Goal: Book appointment/travel/reservation

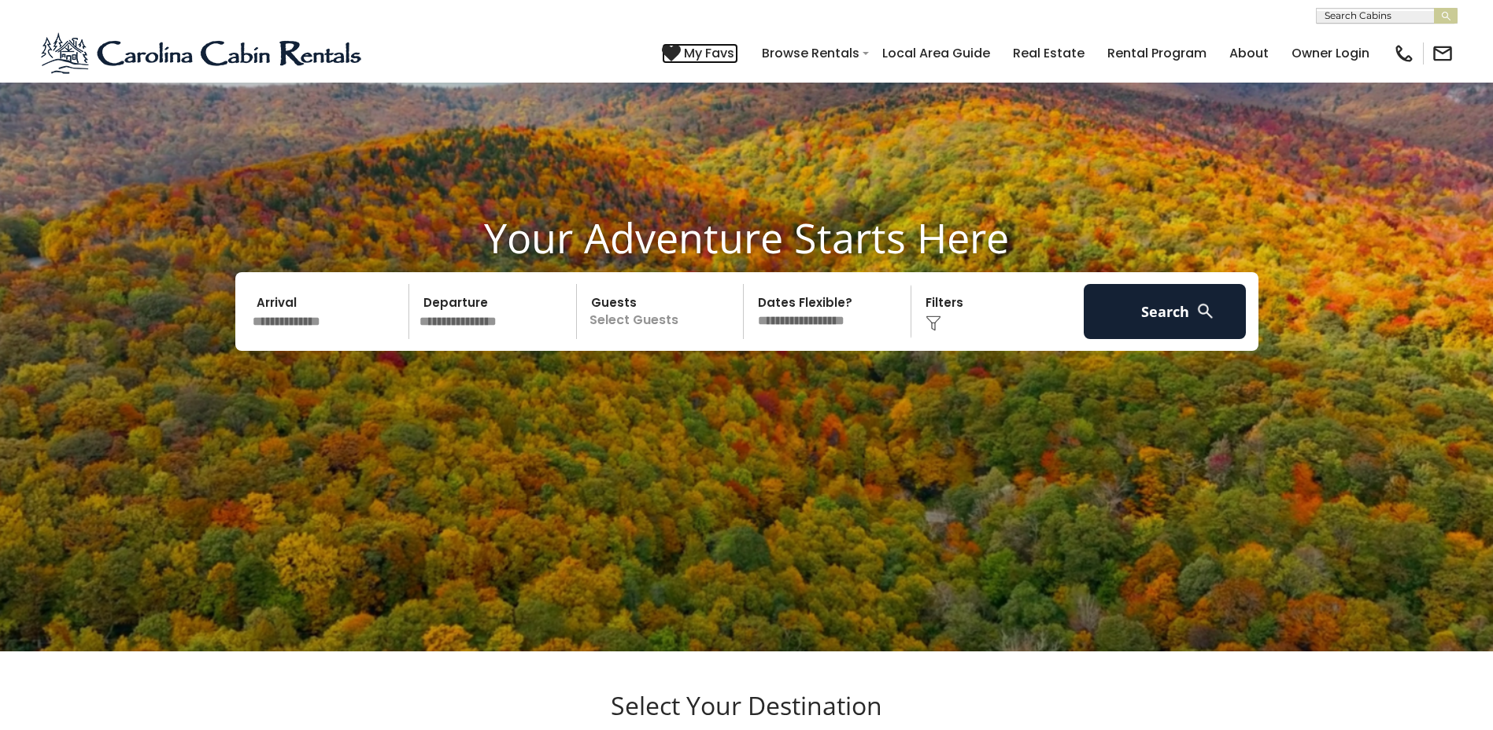
click at [477, 51] on span "My Favs" at bounding box center [709, 53] width 50 height 20
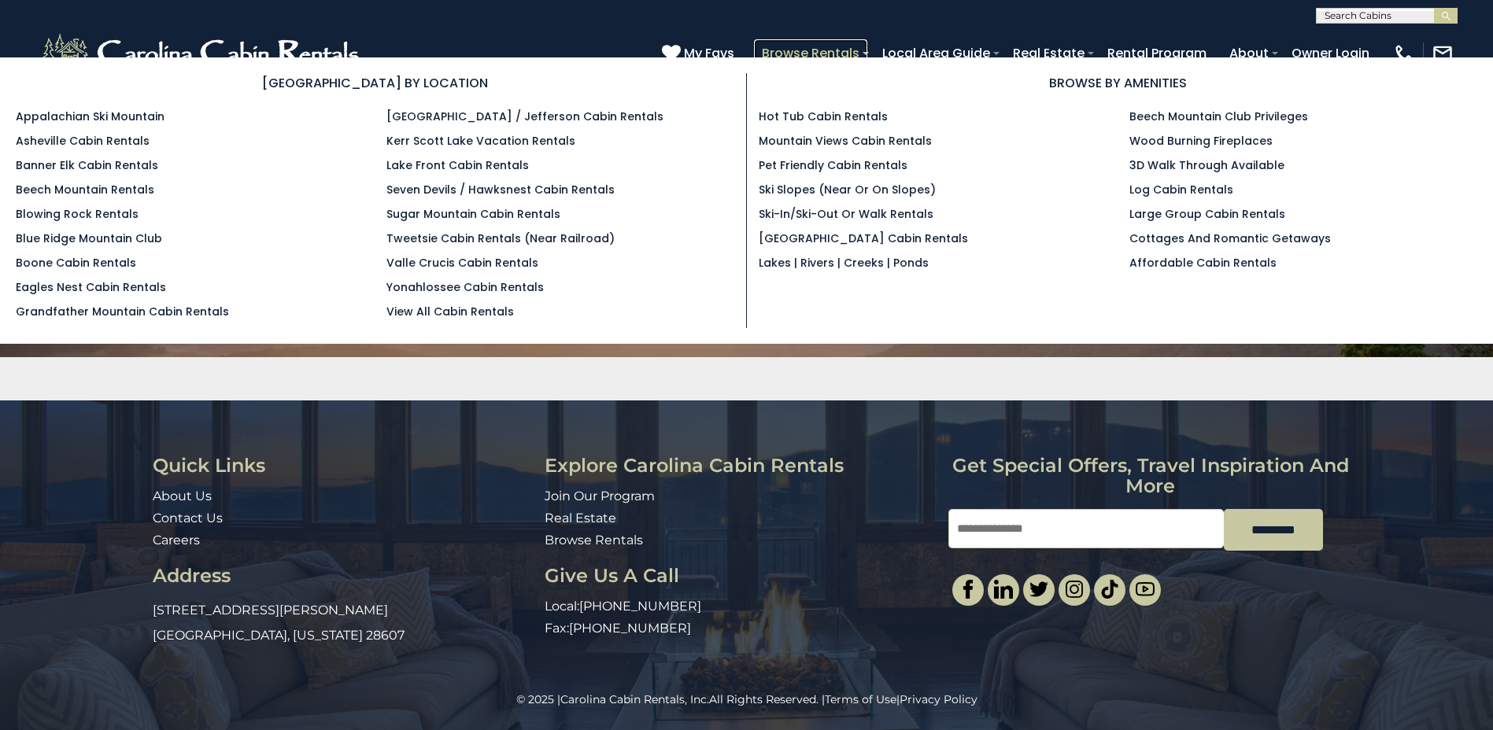
click at [822, 48] on link "Browse Rentals" at bounding box center [810, 53] width 113 height 28
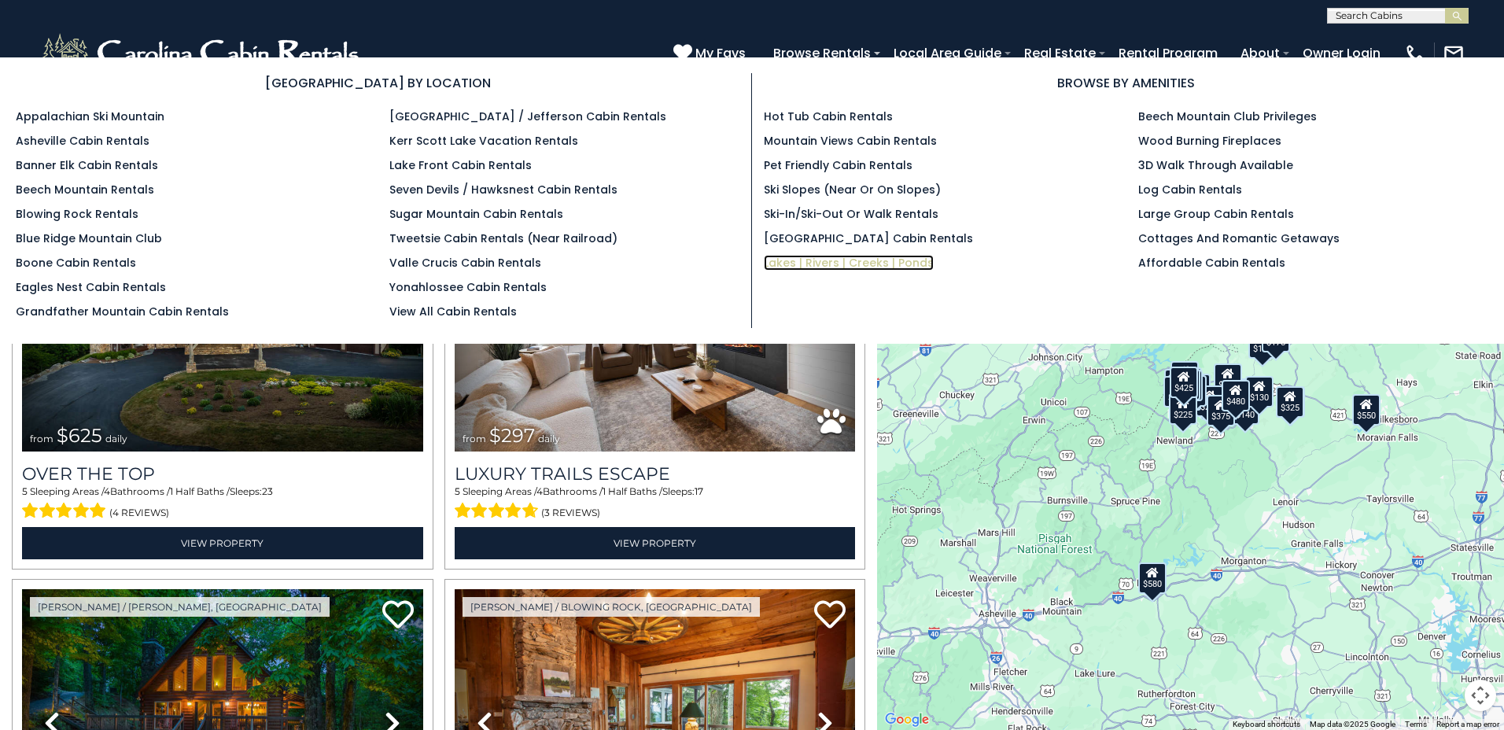
click at [830, 260] on link "Lakes | Rivers | Creeks | Ponds" at bounding box center [849, 263] width 170 height 16
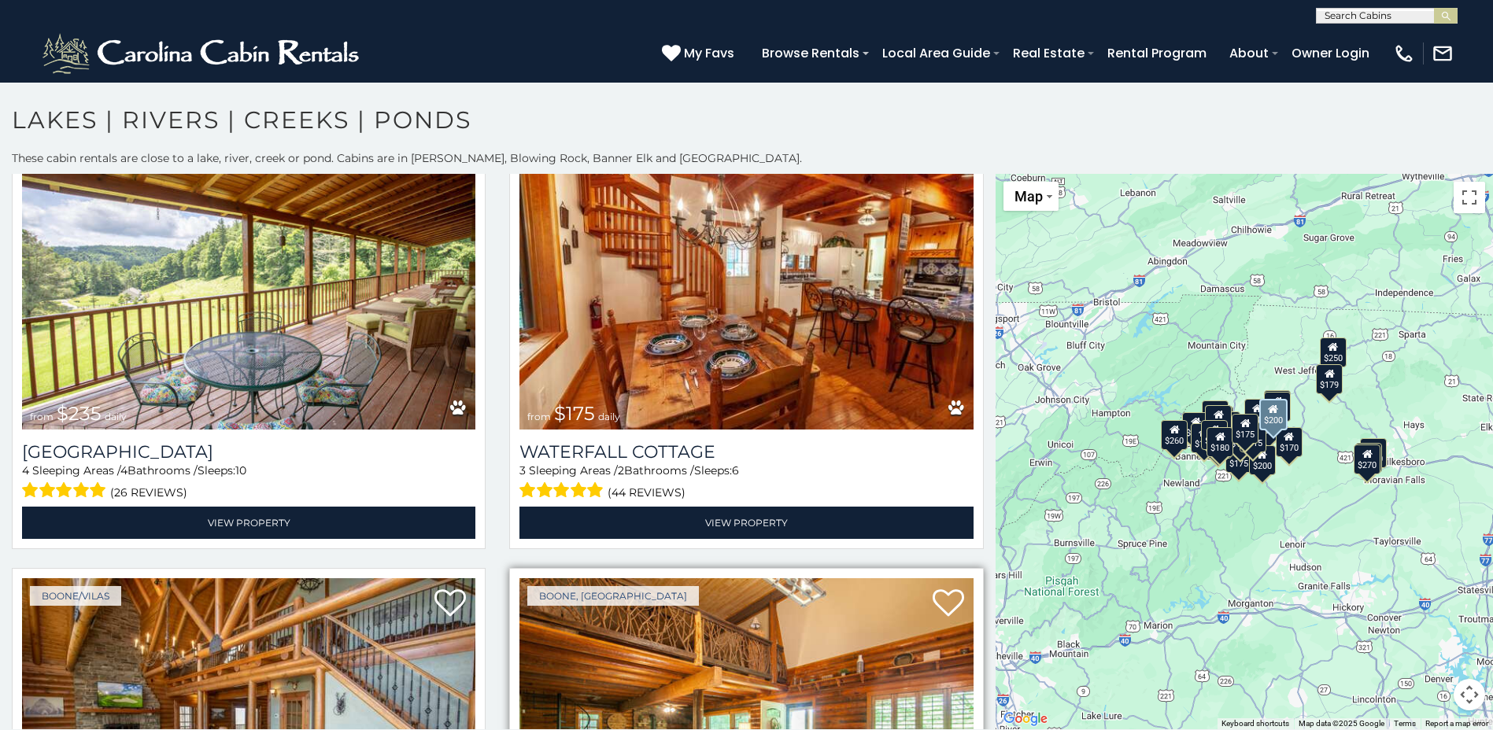
scroll to position [1652, 0]
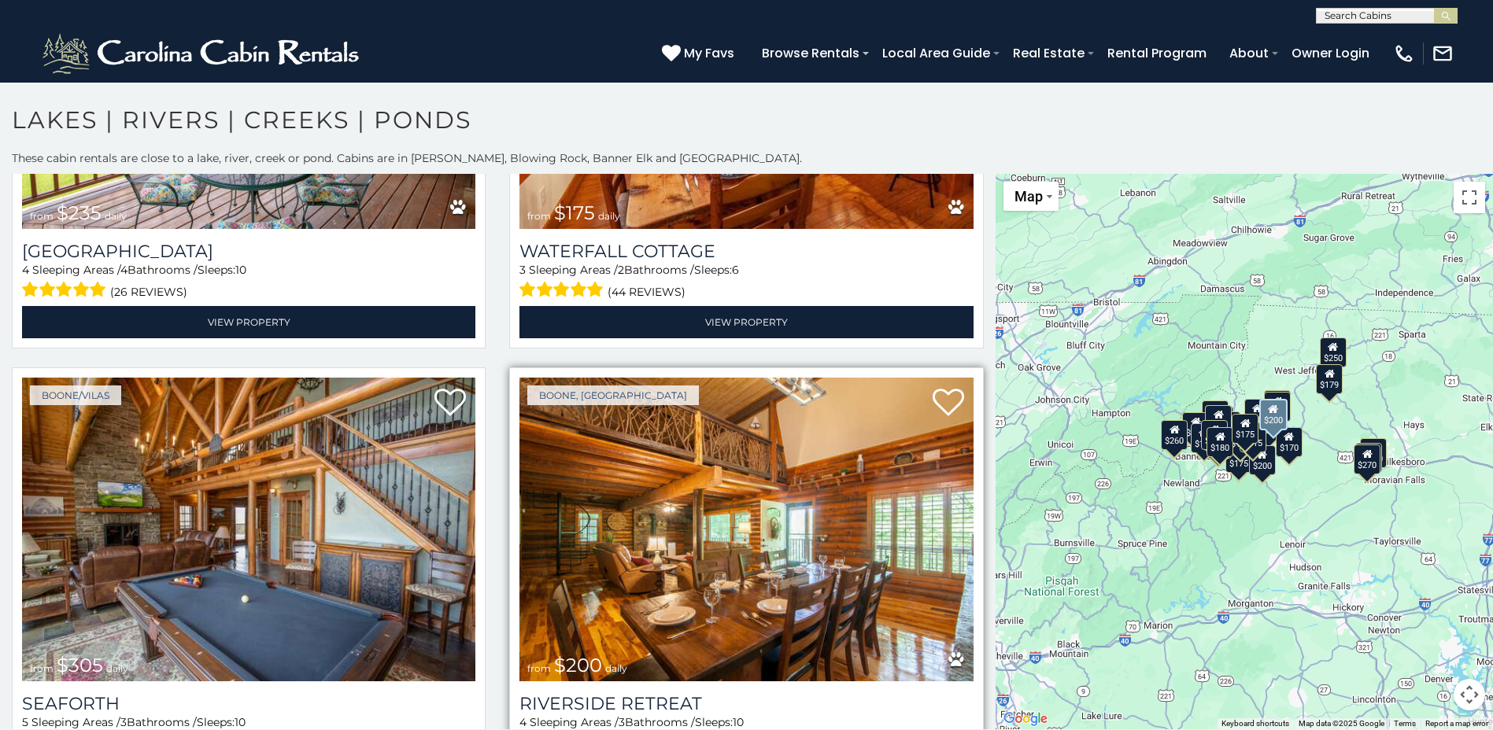
click at [769, 594] on img at bounding box center [745, 530] width 453 height 304
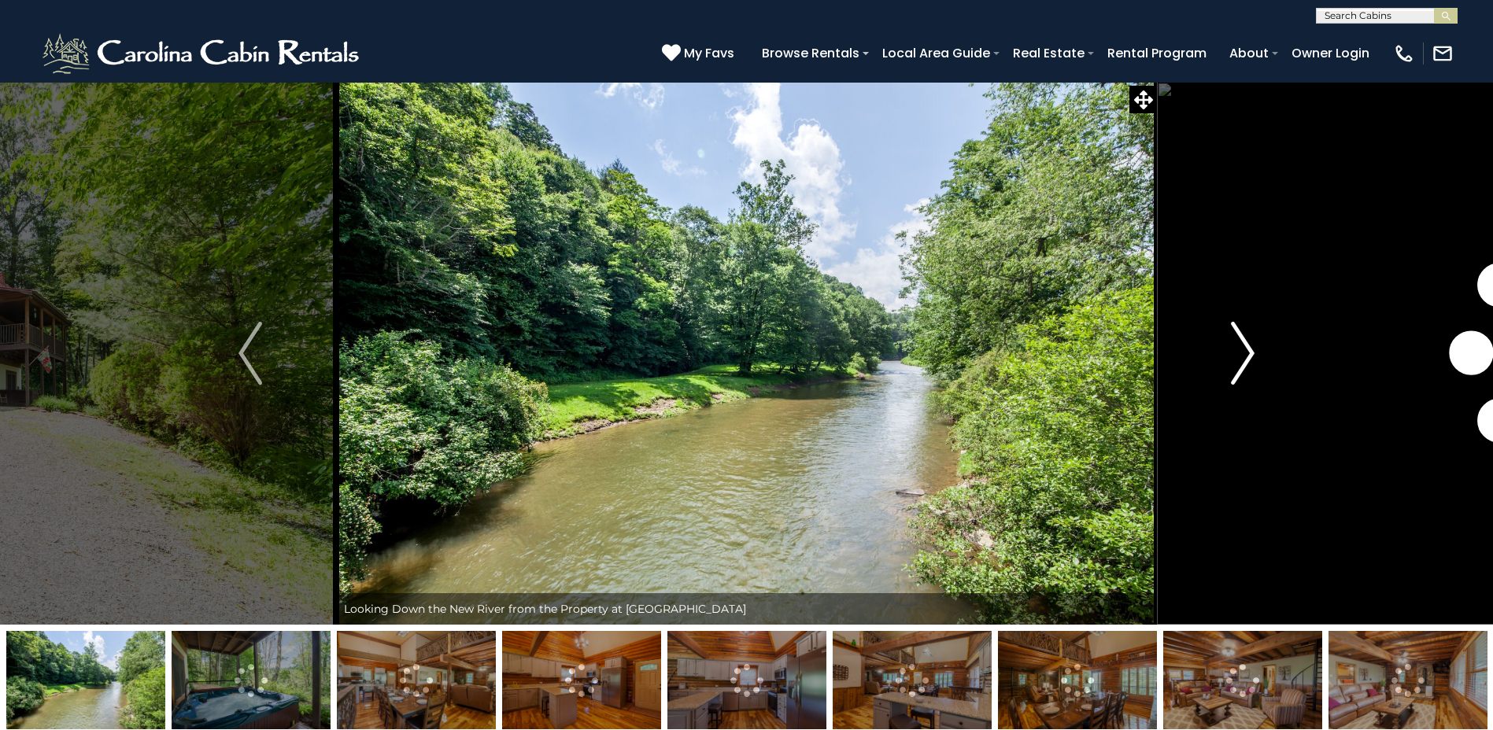
click at [1299, 253] on button "Next" at bounding box center [1243, 353] width 172 height 543
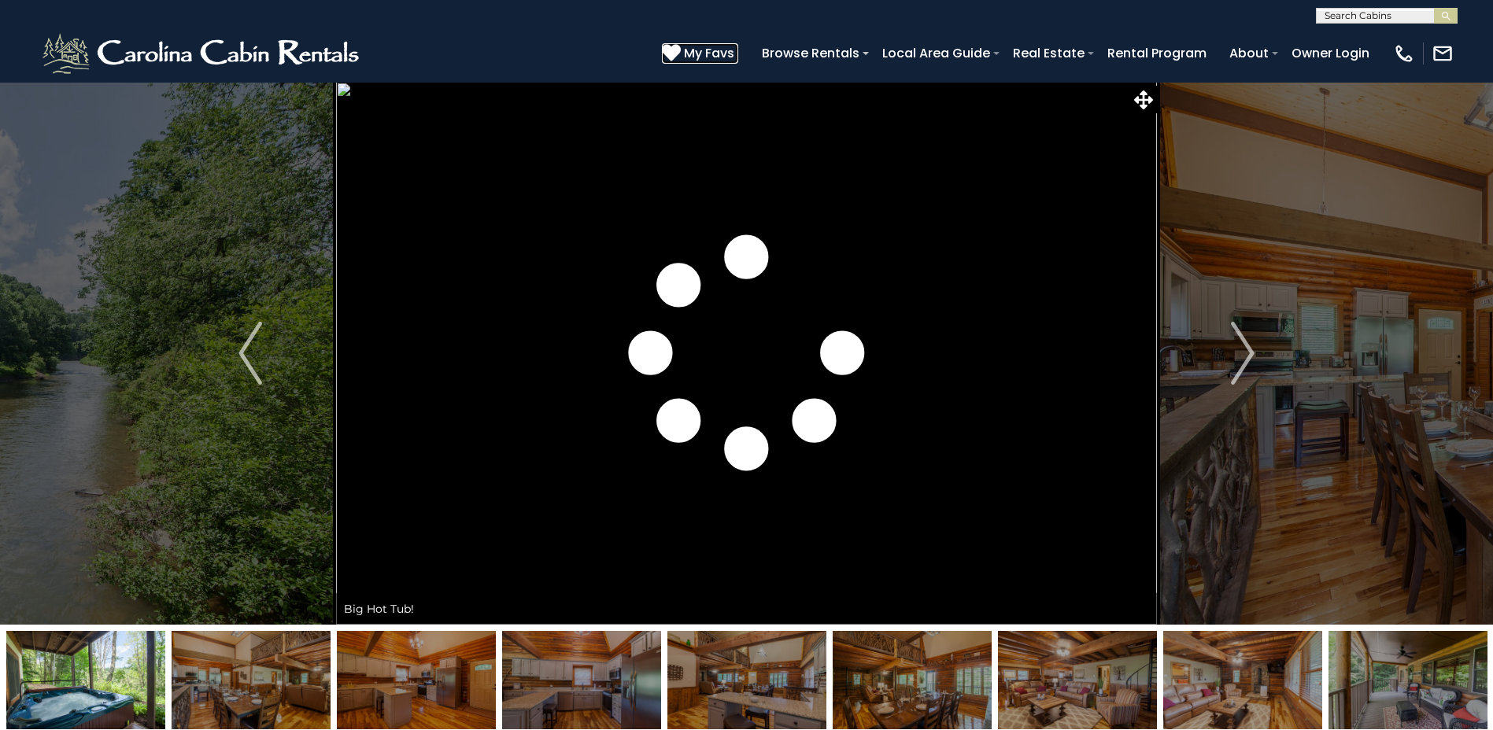
click at [670, 50] on icon at bounding box center [671, 52] width 19 height 19
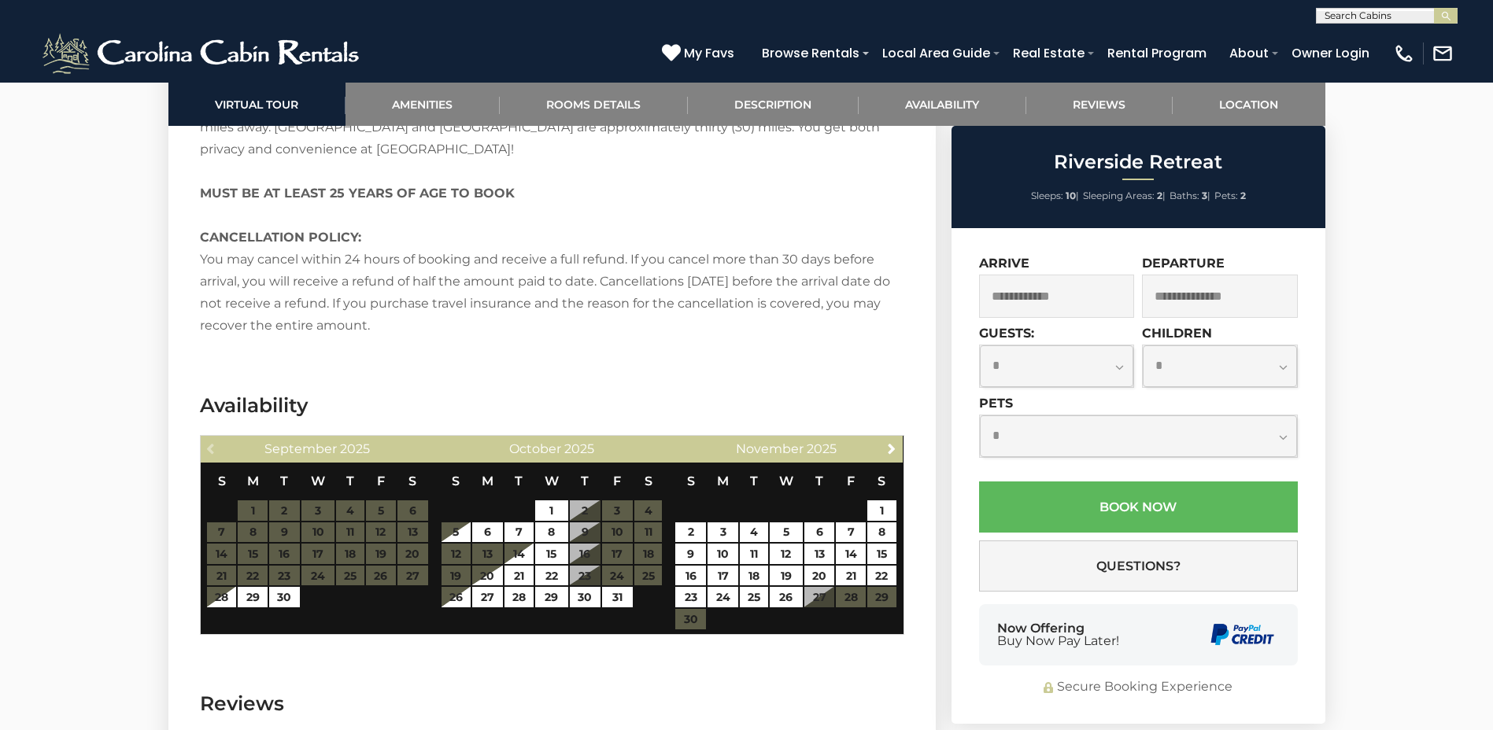
scroll to position [3383, 0]
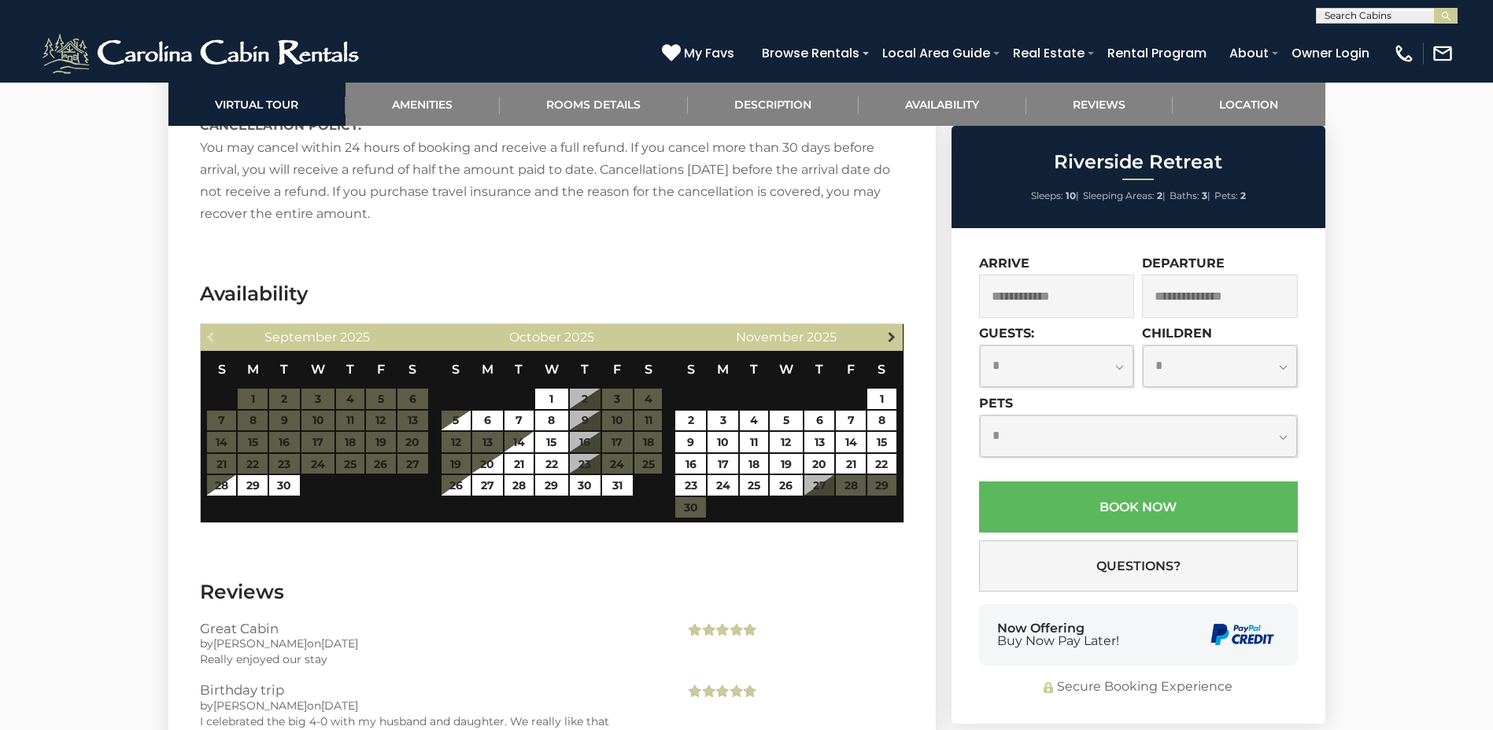
click at [896, 330] on span "Next" at bounding box center [891, 336] width 13 height 13
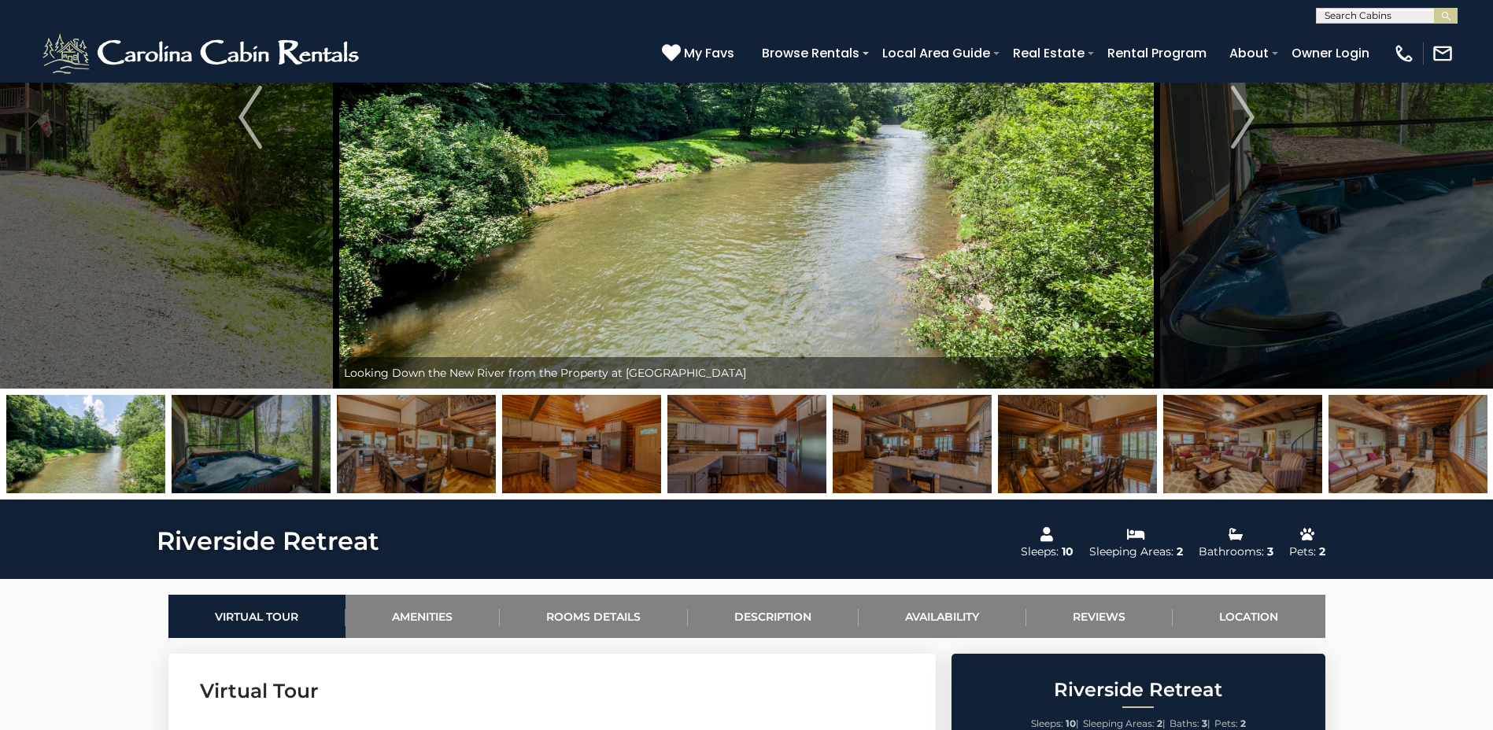
scroll to position [0, 0]
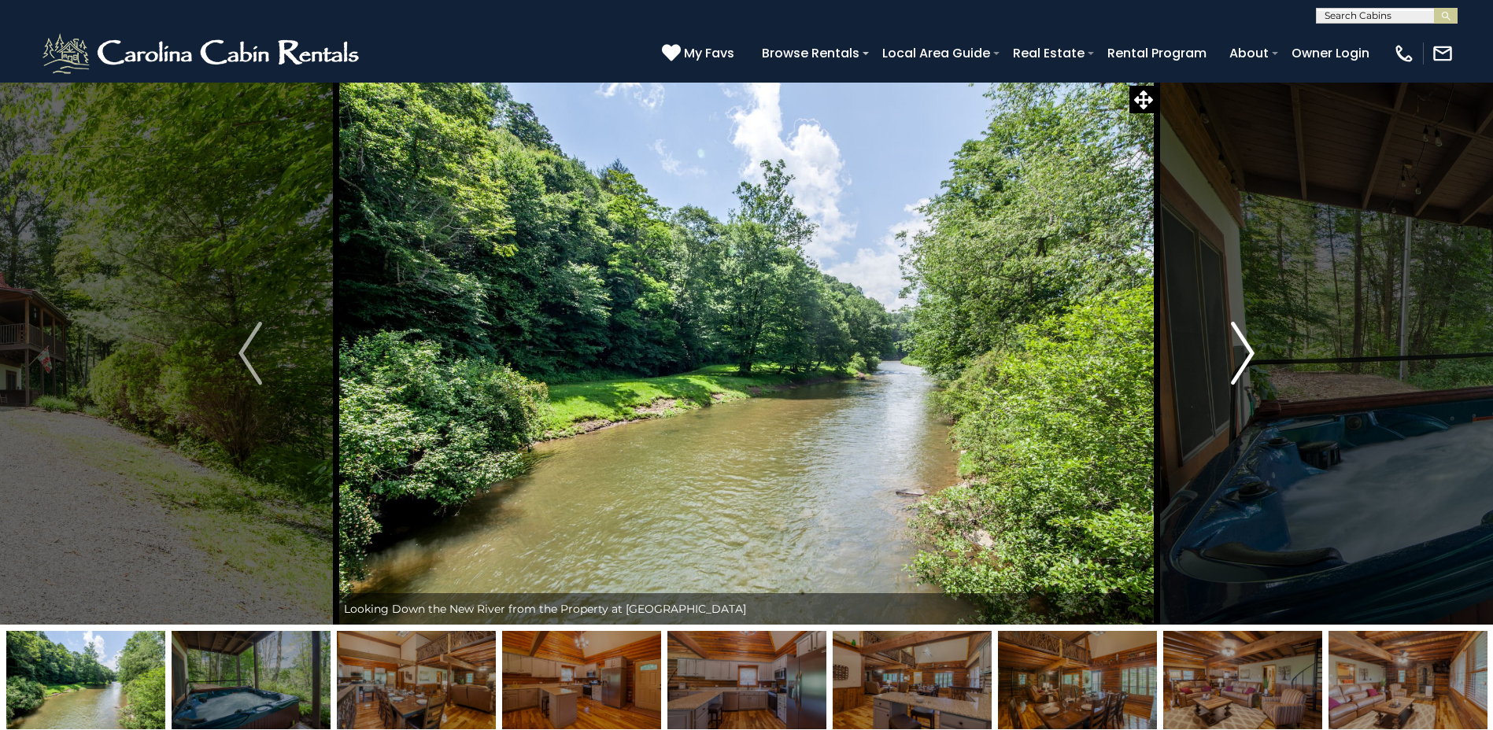
click at [1243, 352] on img "Next" at bounding box center [1243, 353] width 24 height 63
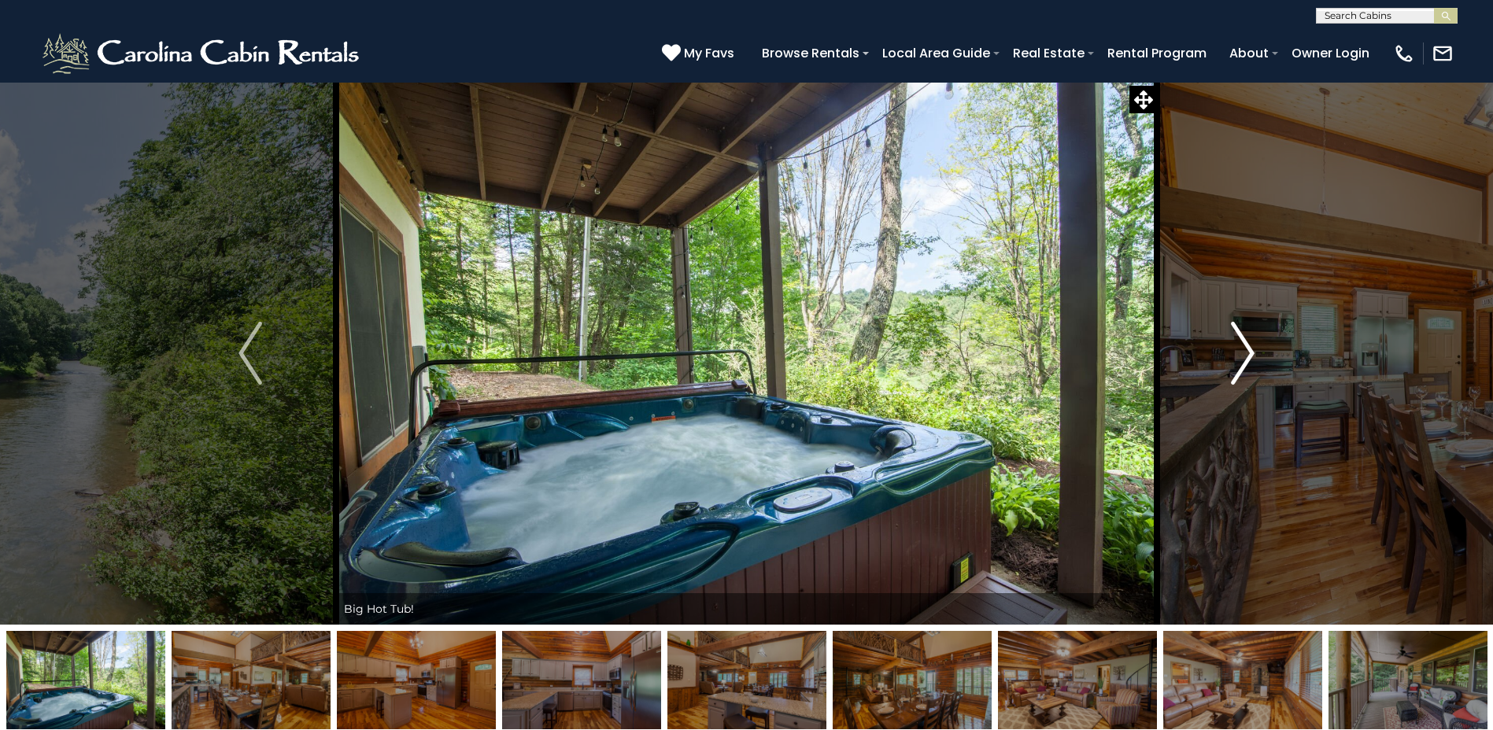
click at [1243, 352] on img "Next" at bounding box center [1243, 353] width 24 height 63
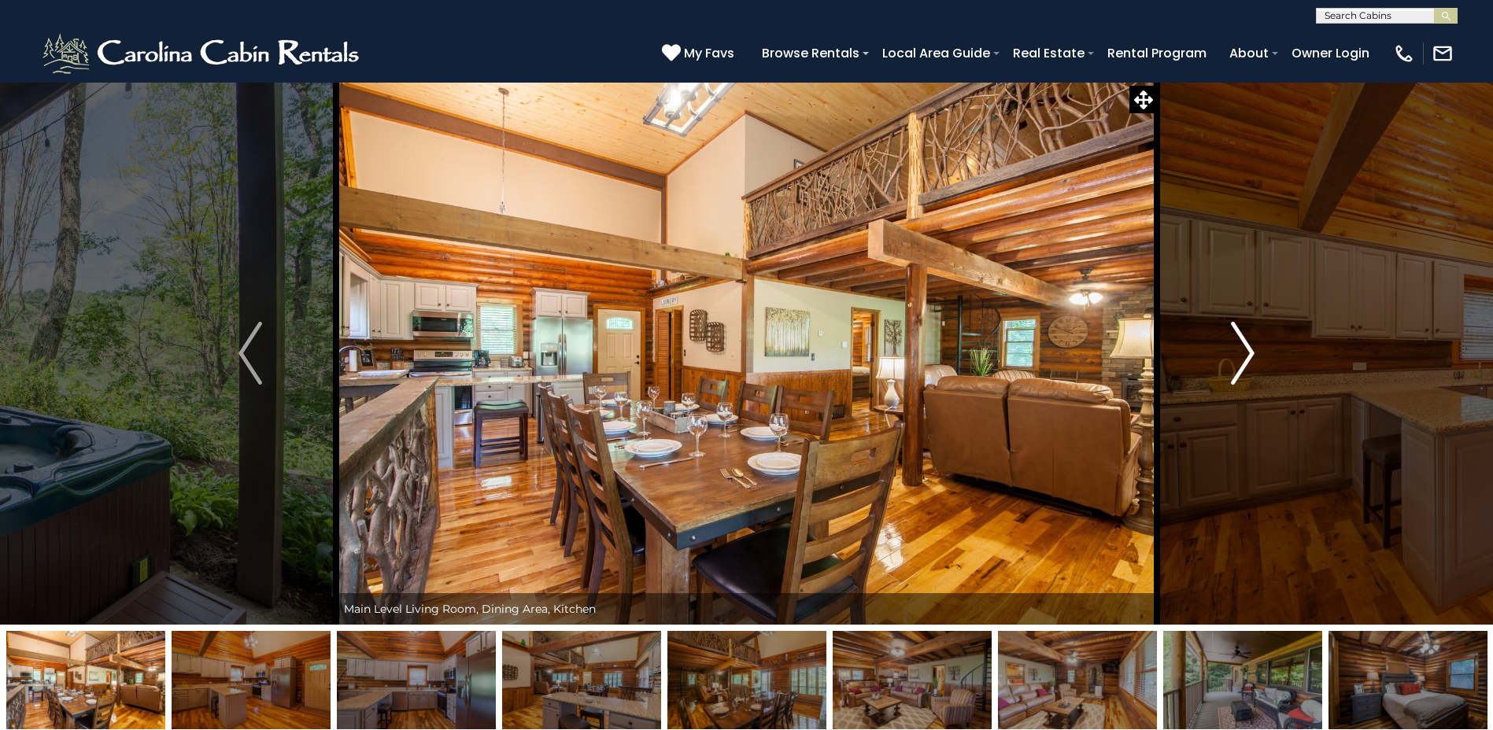
click at [1243, 352] on img "Next" at bounding box center [1243, 353] width 24 height 63
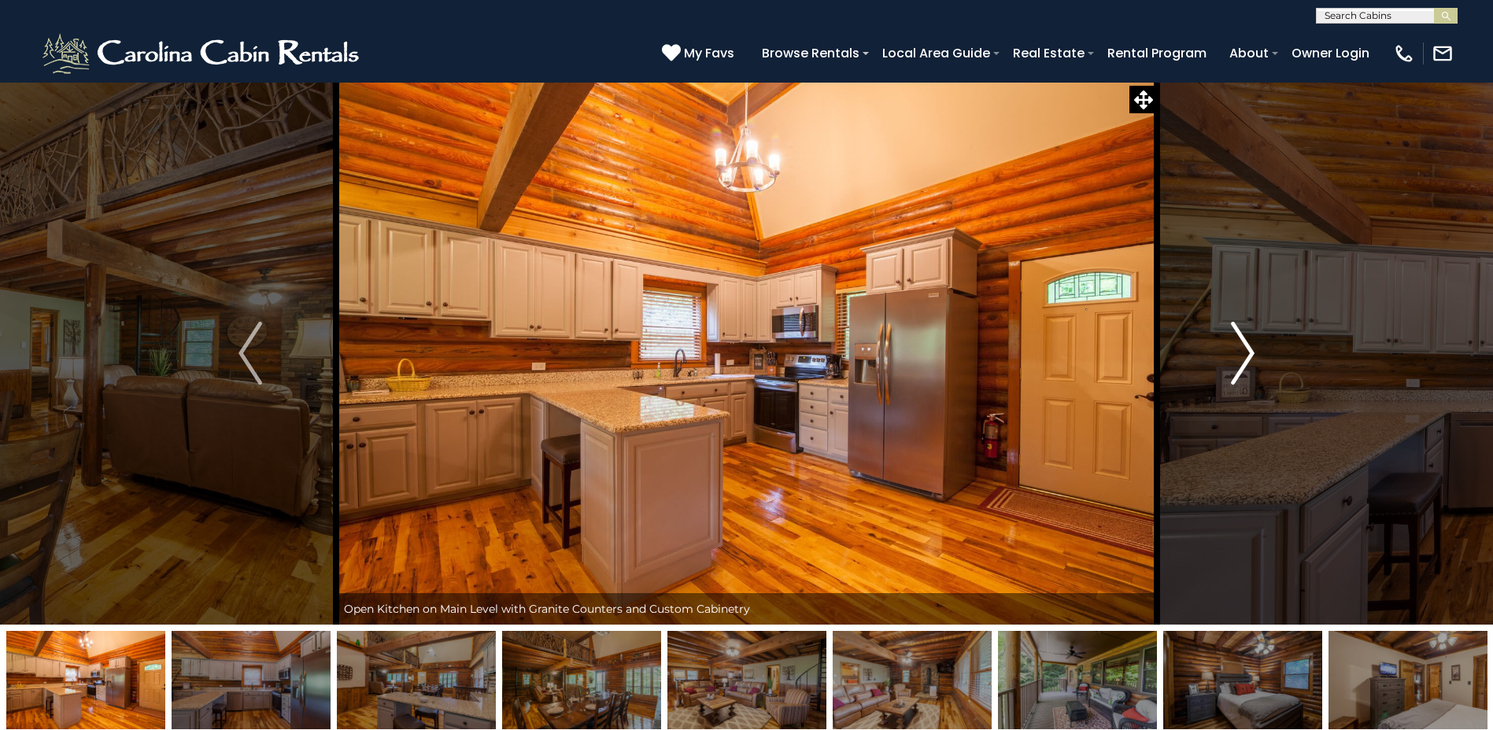
click at [1243, 352] on img "Next" at bounding box center [1243, 353] width 24 height 63
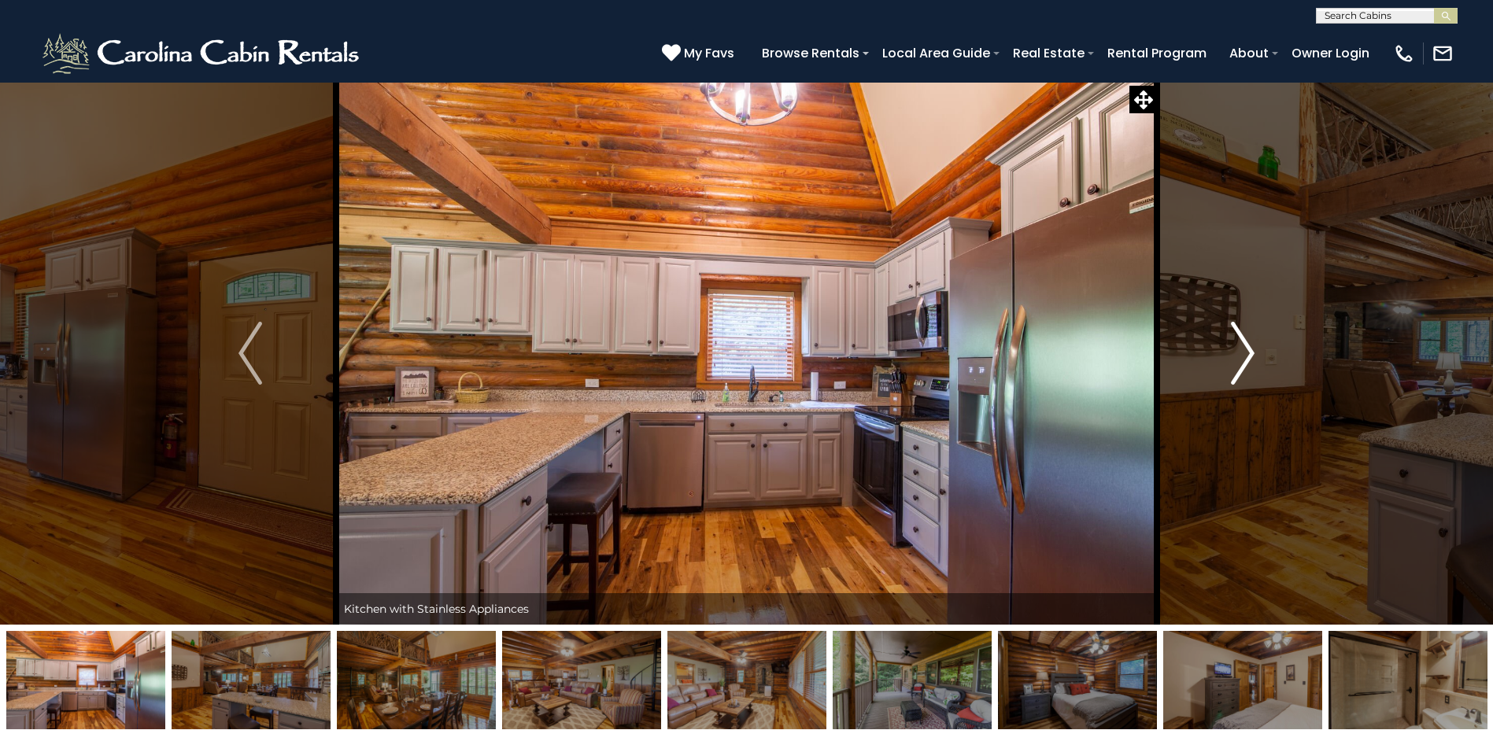
click at [1243, 352] on img "Next" at bounding box center [1243, 353] width 24 height 63
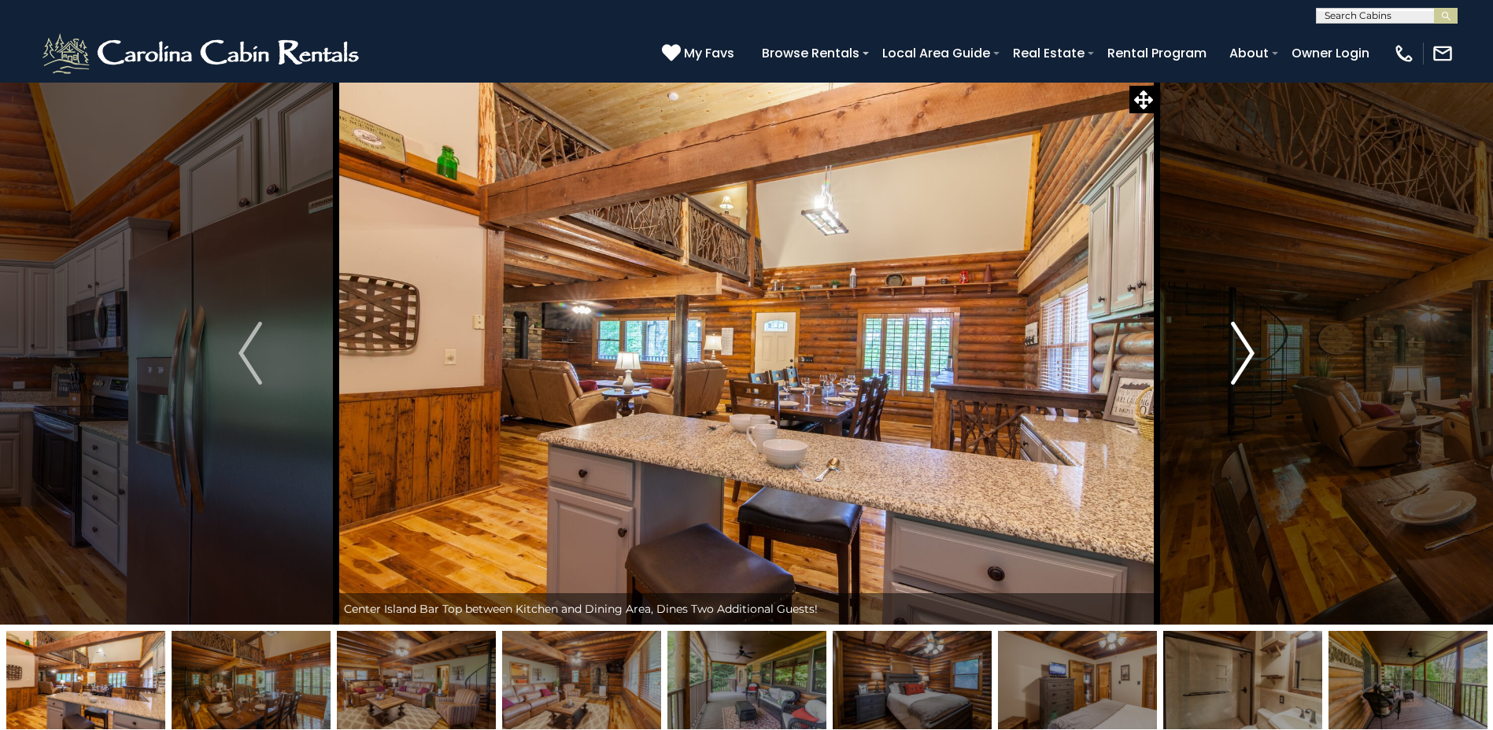
click at [1243, 352] on img "Next" at bounding box center [1243, 353] width 24 height 63
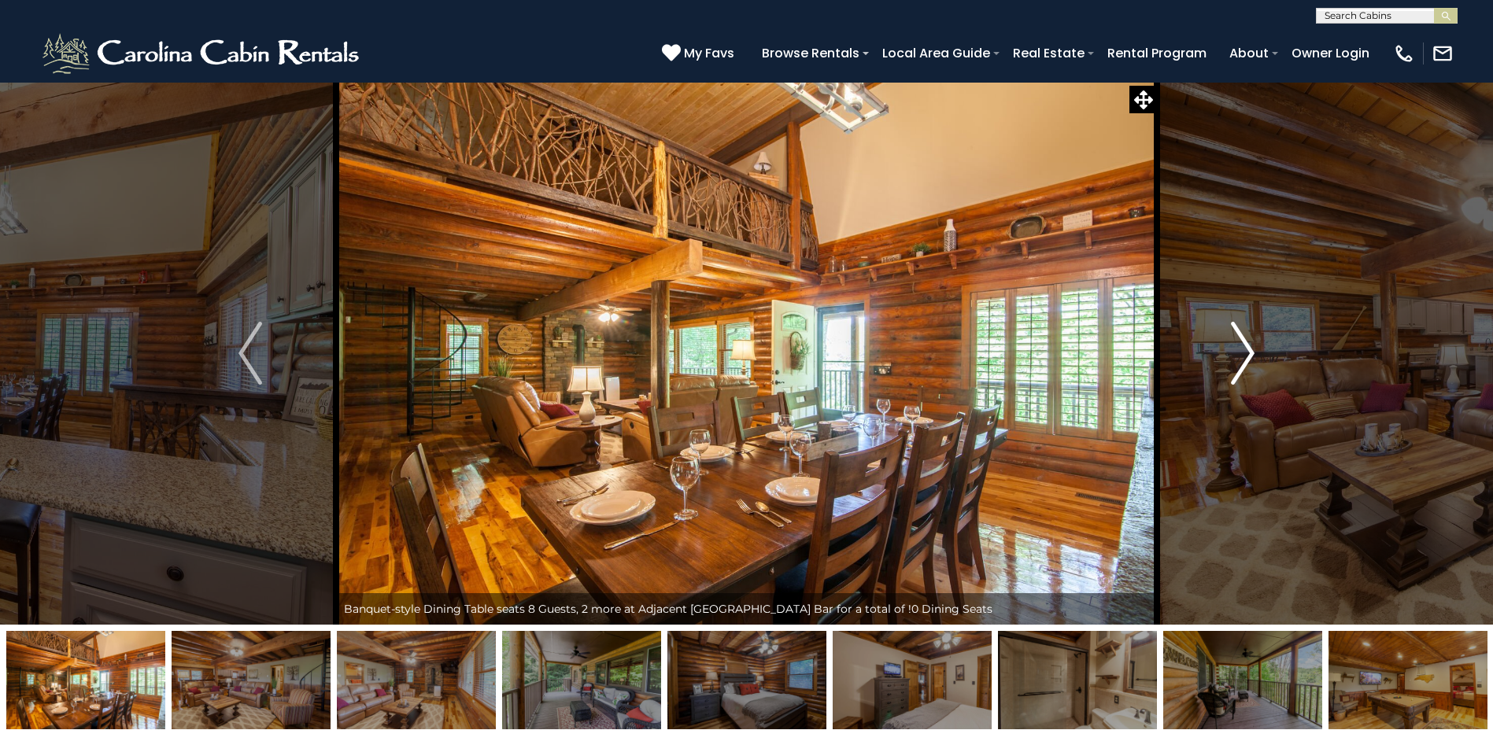
click at [1243, 352] on img "Next" at bounding box center [1243, 353] width 24 height 63
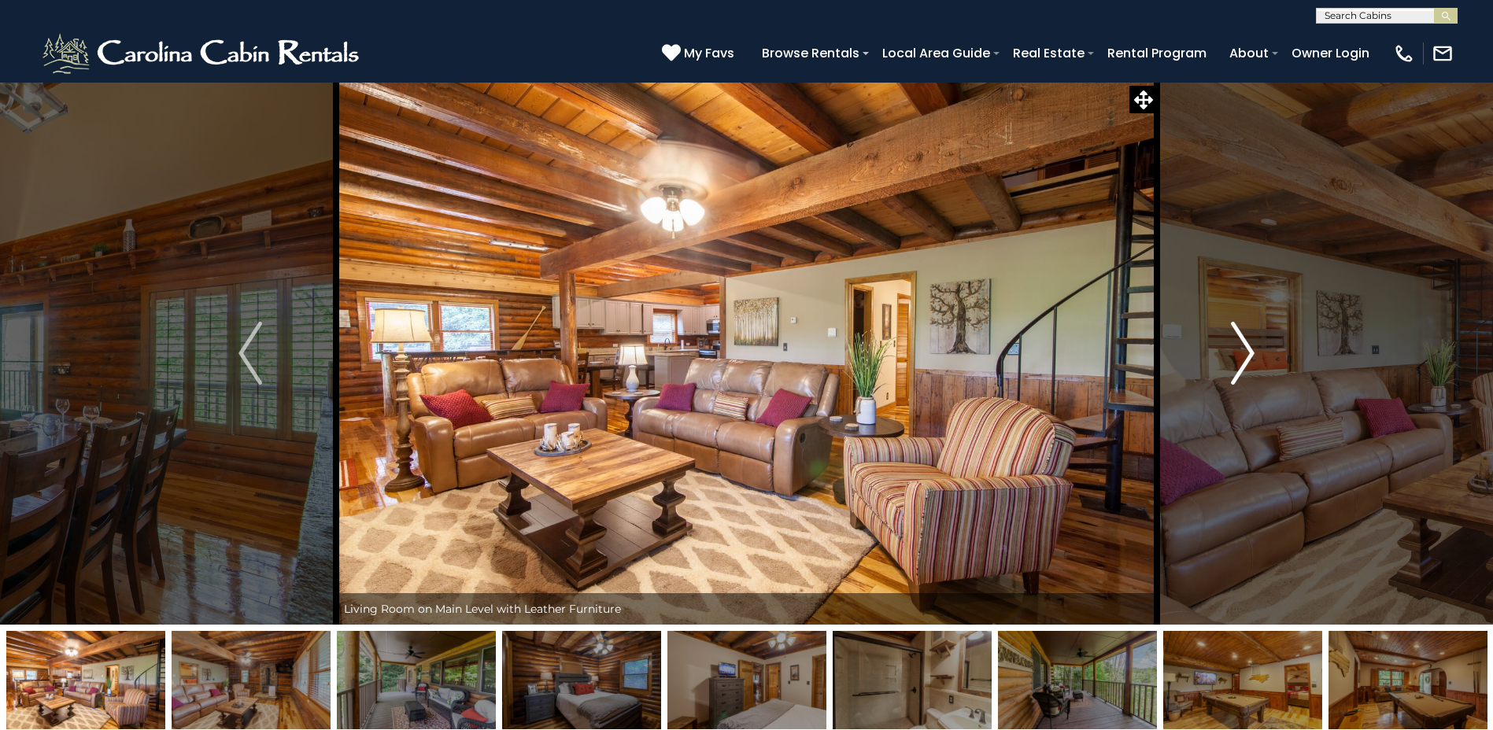
click at [1243, 352] on img "Next" at bounding box center [1243, 353] width 24 height 63
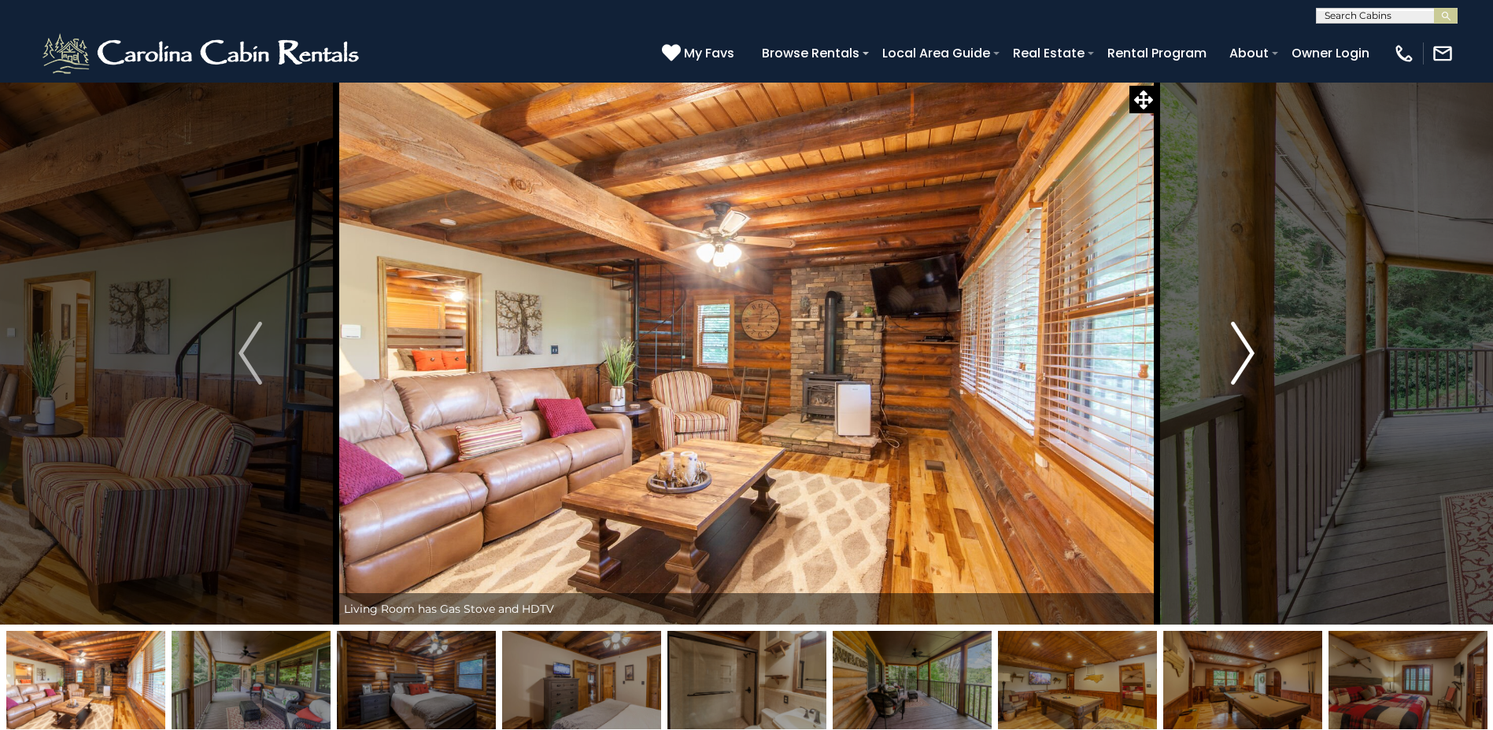
click at [1243, 352] on img "Next" at bounding box center [1243, 353] width 24 height 63
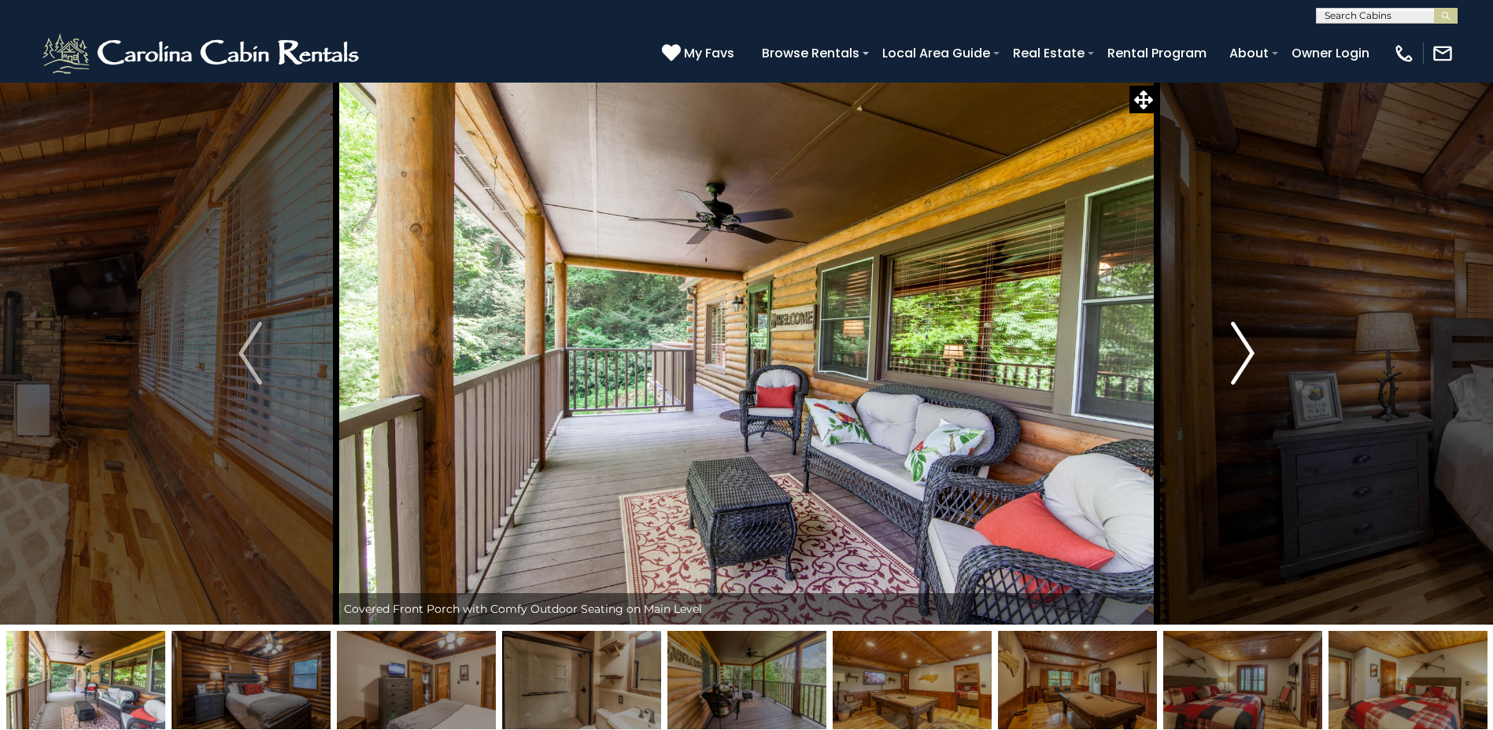
click at [1243, 352] on img "Next" at bounding box center [1243, 353] width 24 height 63
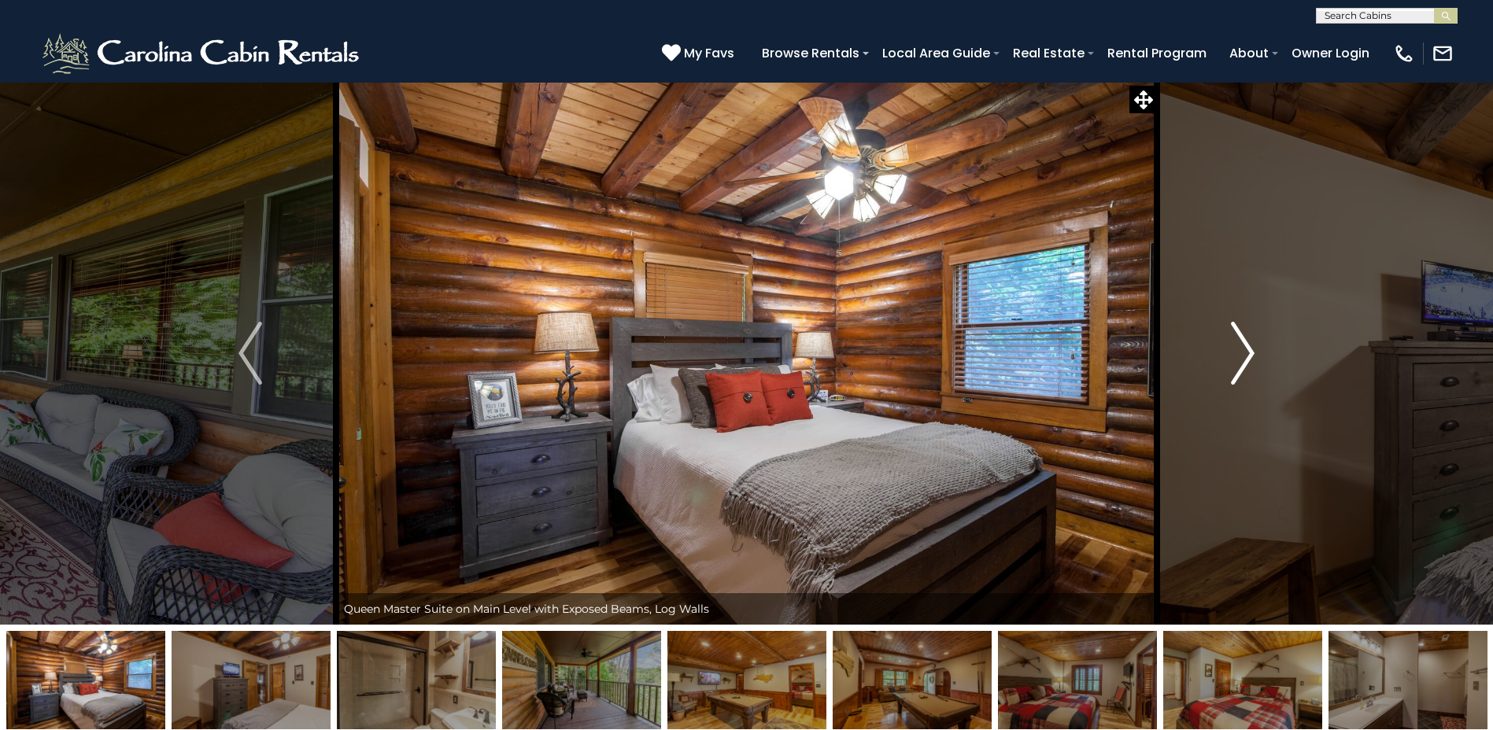
click at [1243, 352] on img "Next" at bounding box center [1243, 353] width 24 height 63
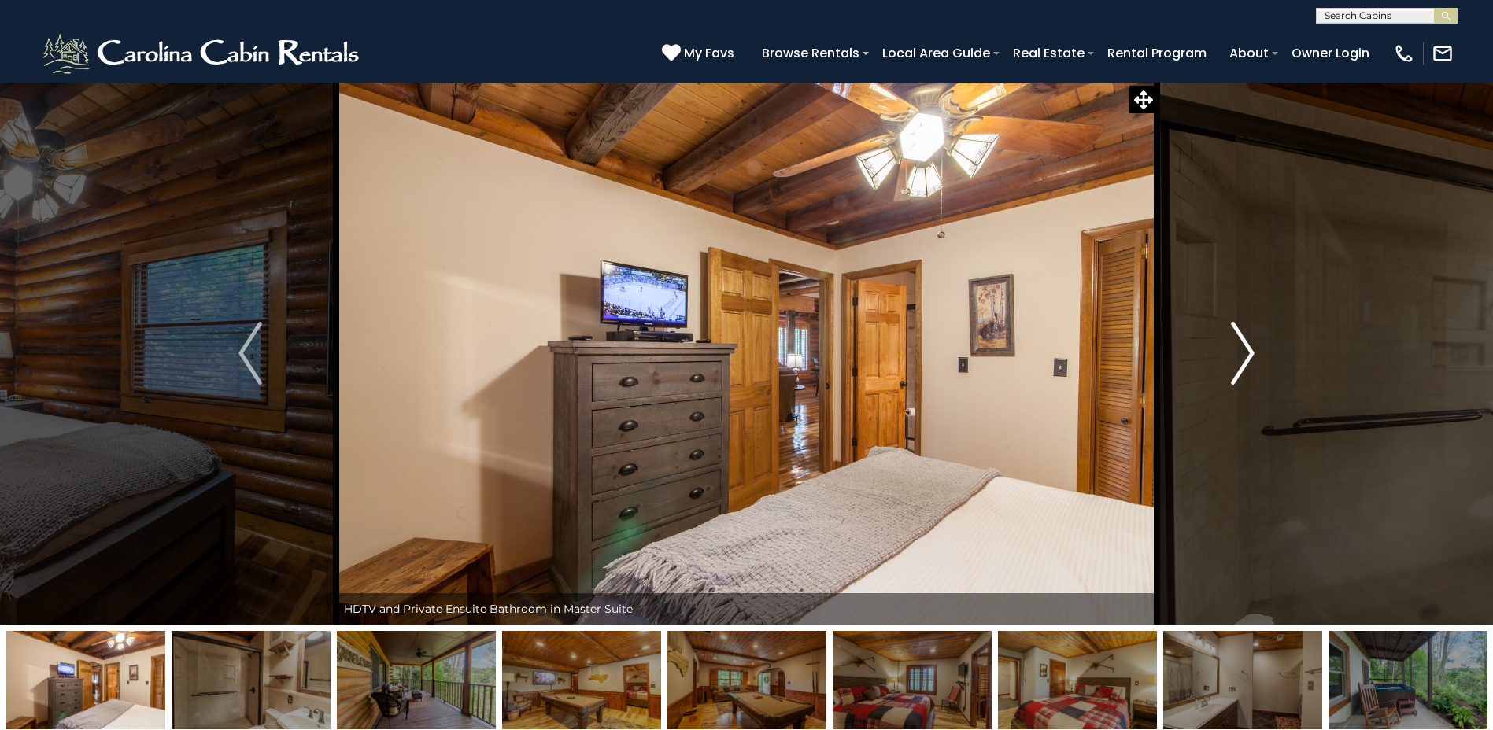
click at [1243, 352] on img "Next" at bounding box center [1243, 353] width 24 height 63
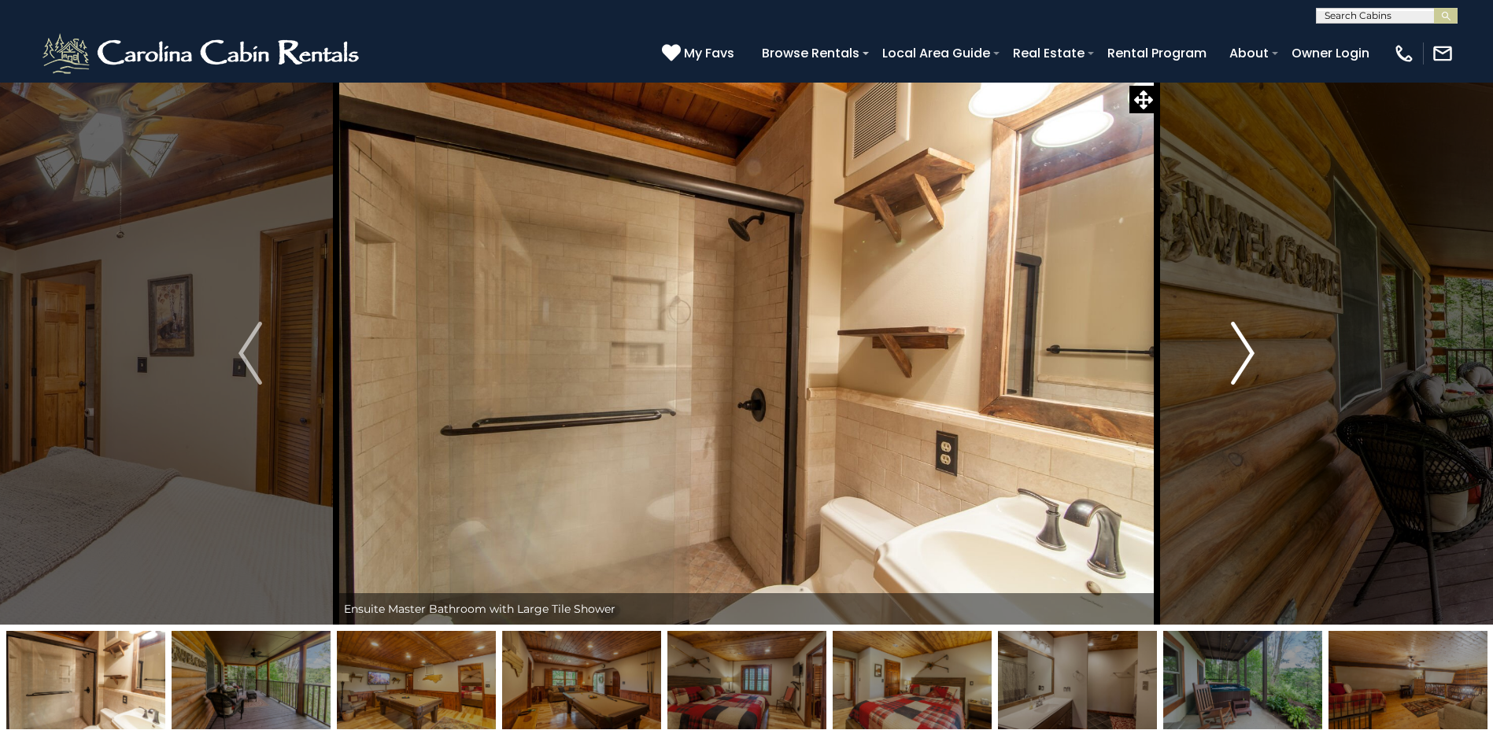
click at [1243, 352] on img "Next" at bounding box center [1243, 353] width 24 height 63
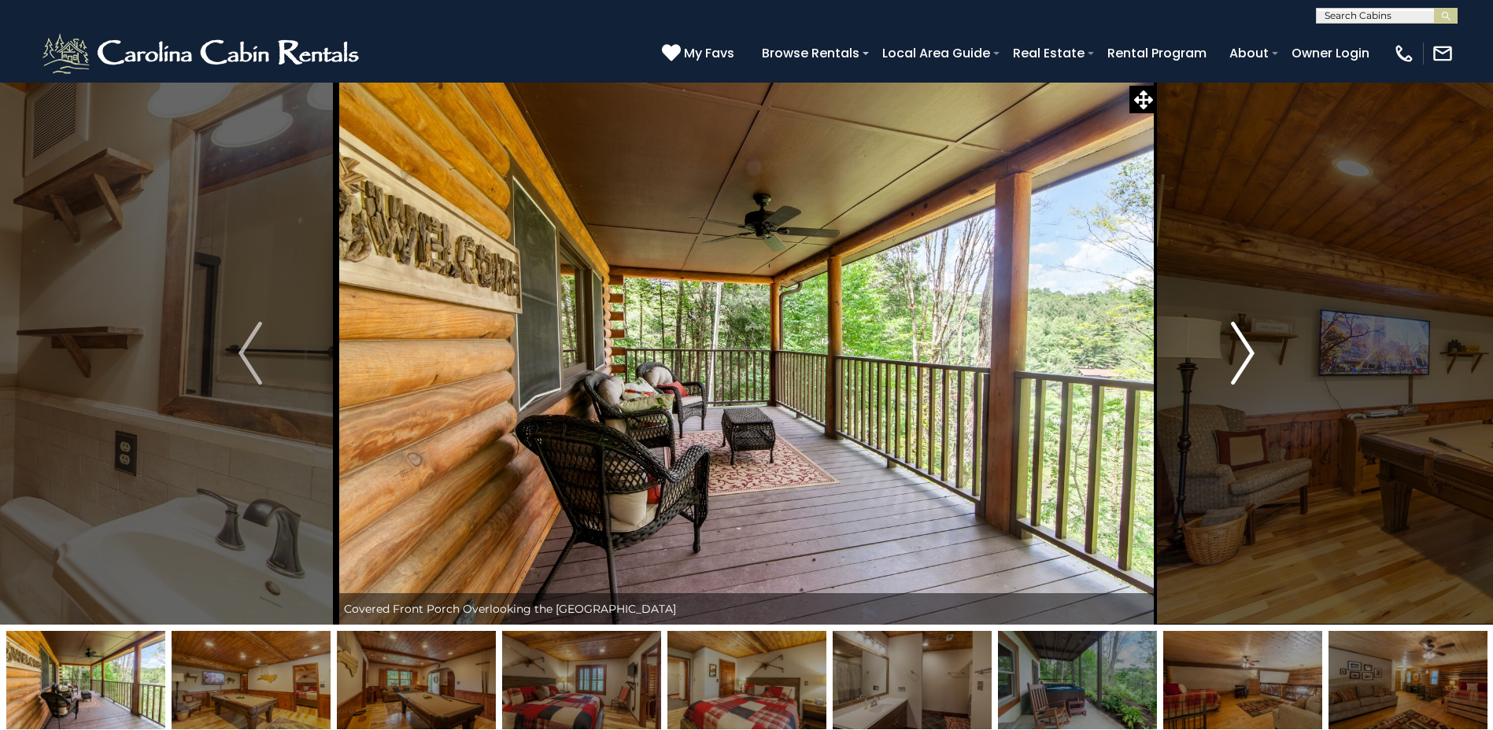
click at [1241, 352] on img "Next" at bounding box center [1243, 353] width 24 height 63
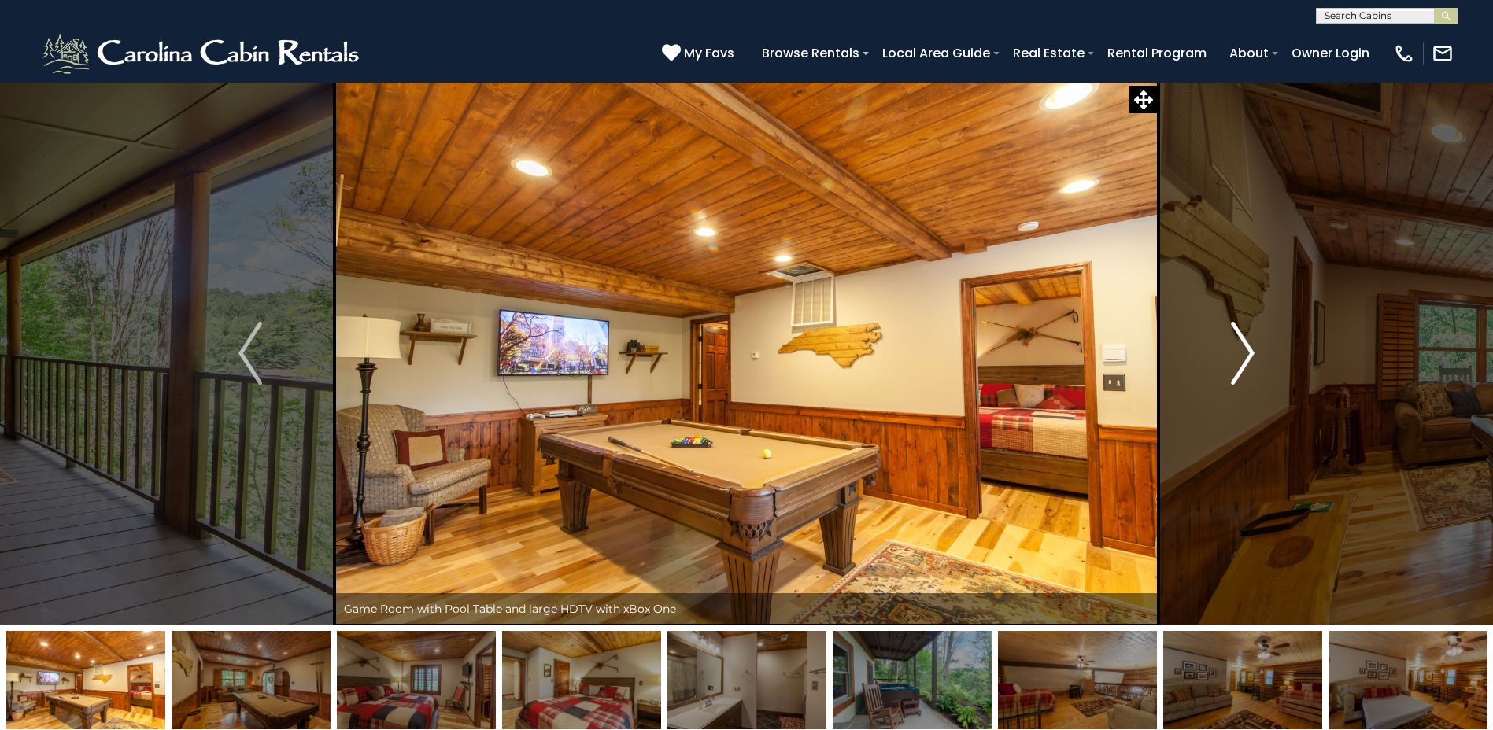
click at [1241, 352] on img "Next" at bounding box center [1243, 353] width 24 height 63
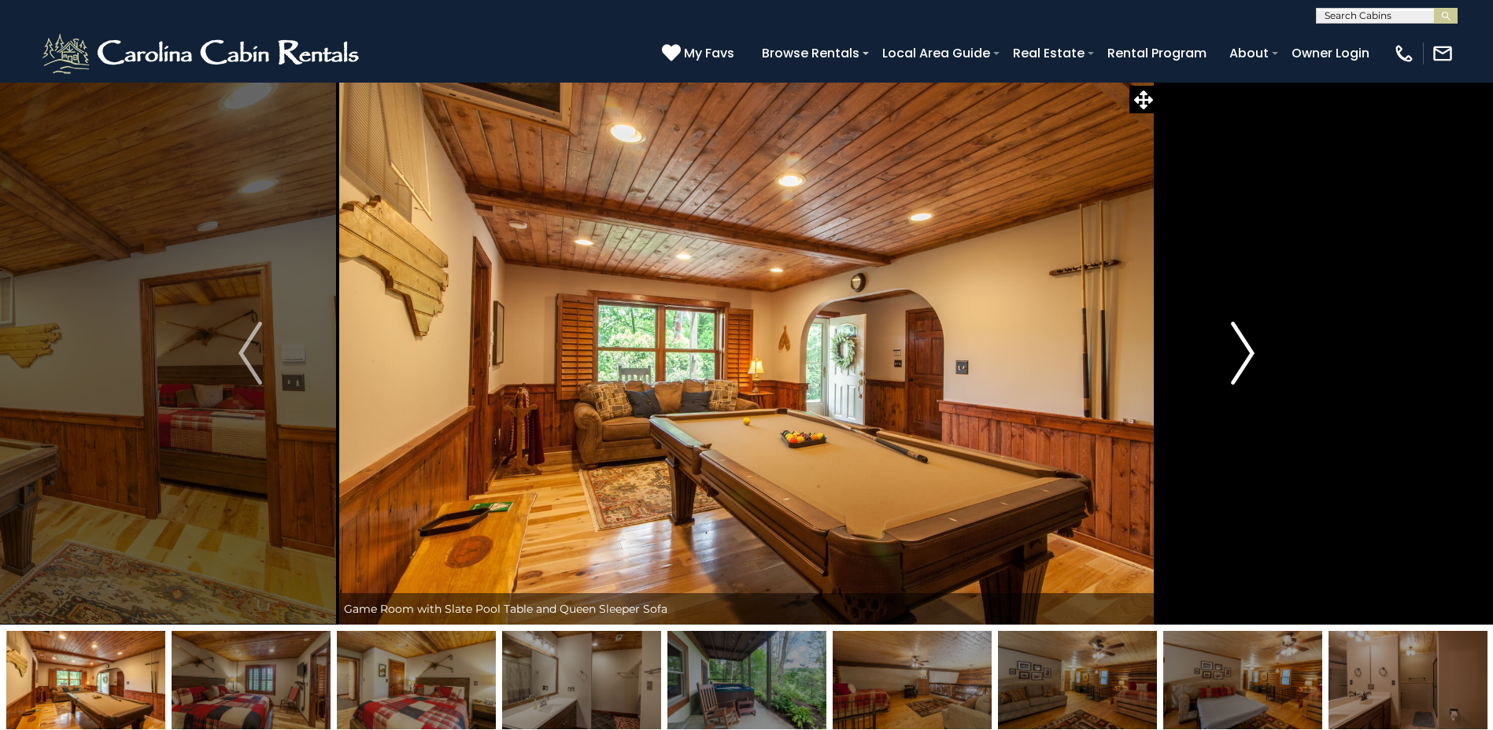
click at [1241, 352] on img "Next" at bounding box center [1243, 353] width 24 height 63
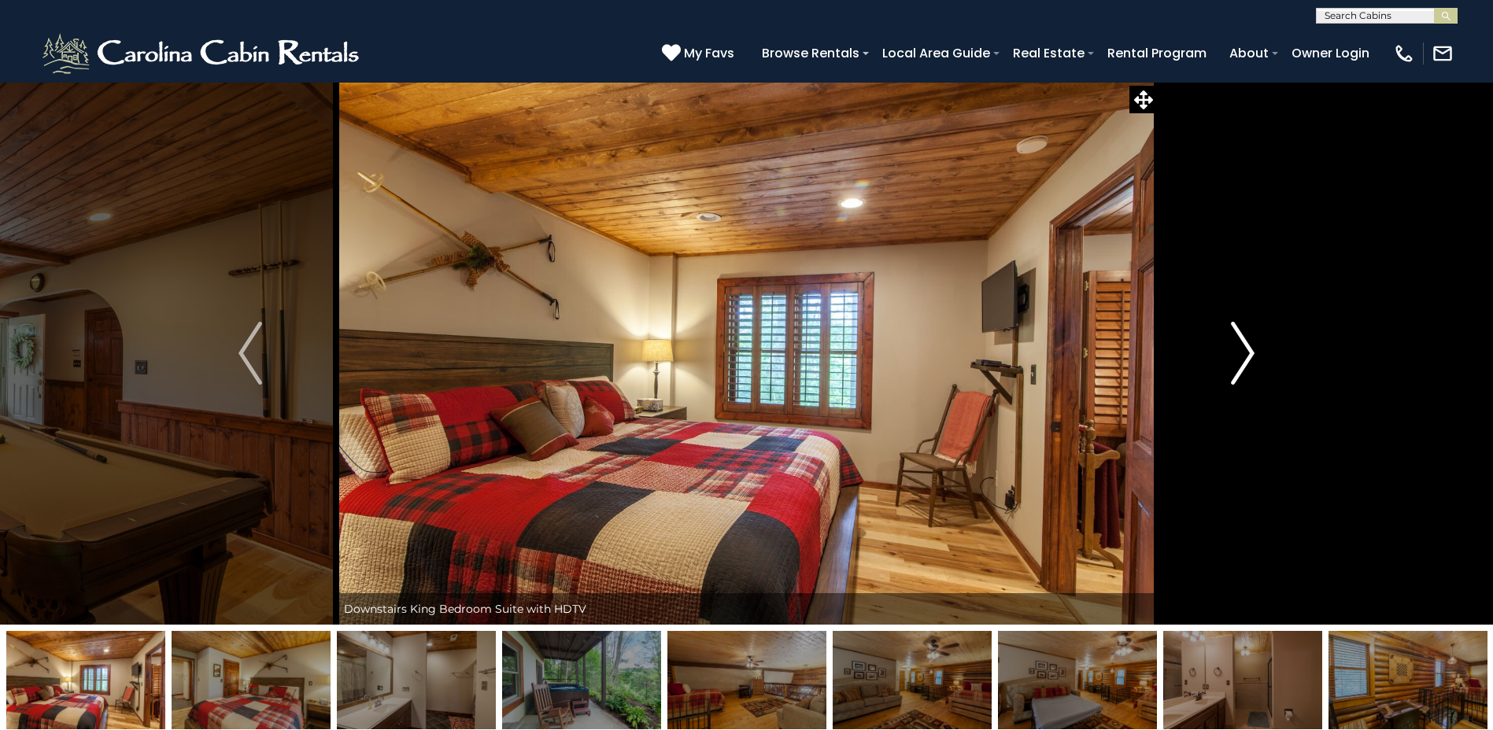
click at [1241, 352] on img "Next" at bounding box center [1243, 353] width 24 height 63
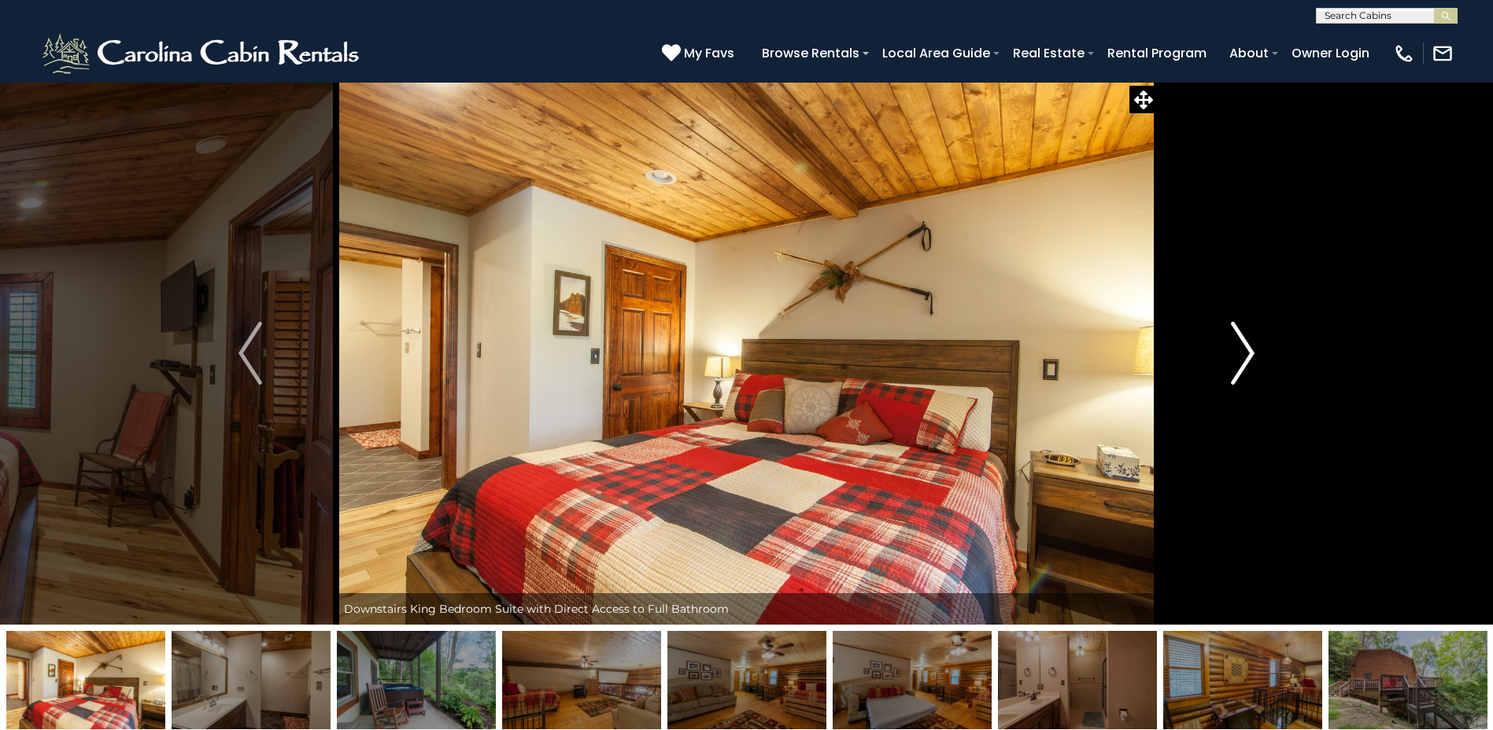
click at [1241, 352] on img "Next" at bounding box center [1243, 353] width 24 height 63
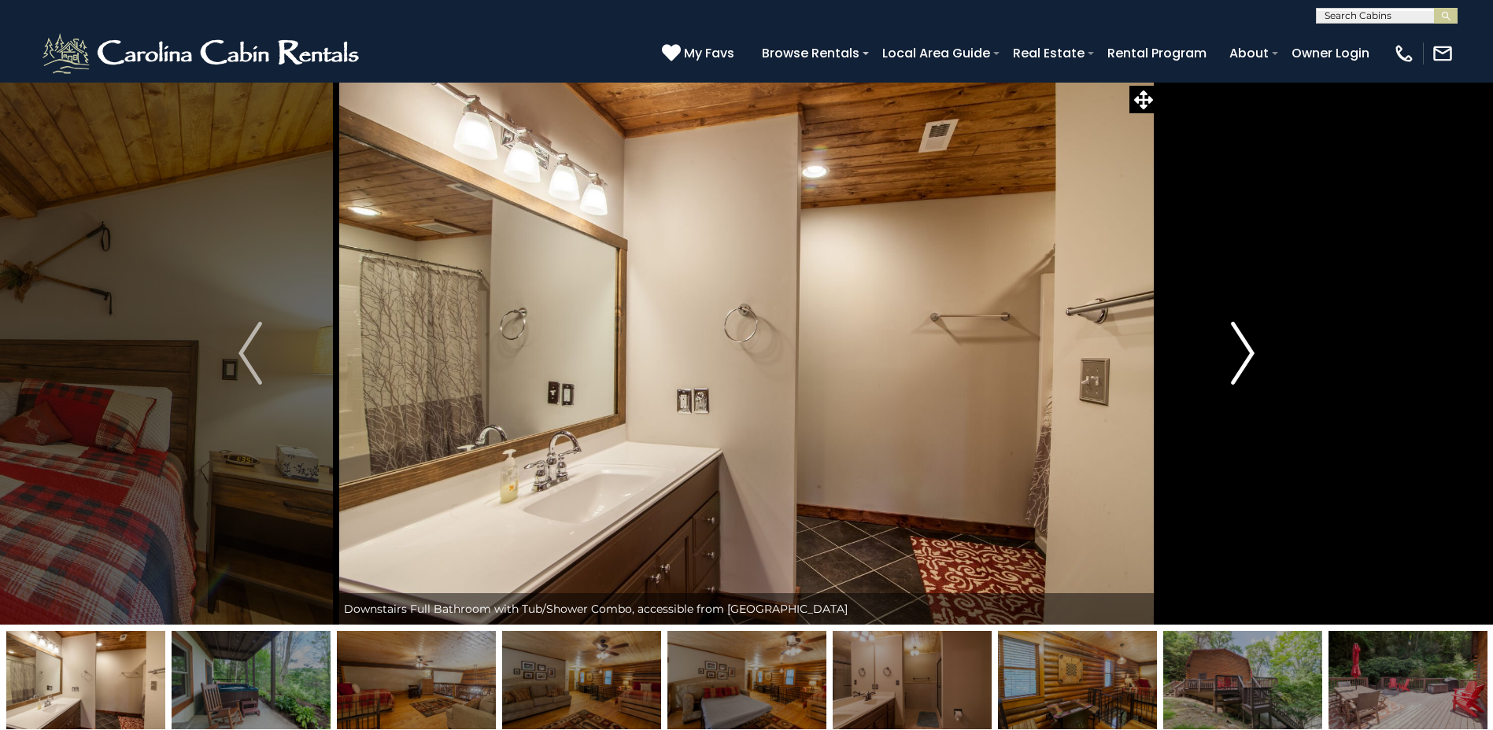
click at [1241, 352] on img "Next" at bounding box center [1243, 353] width 24 height 63
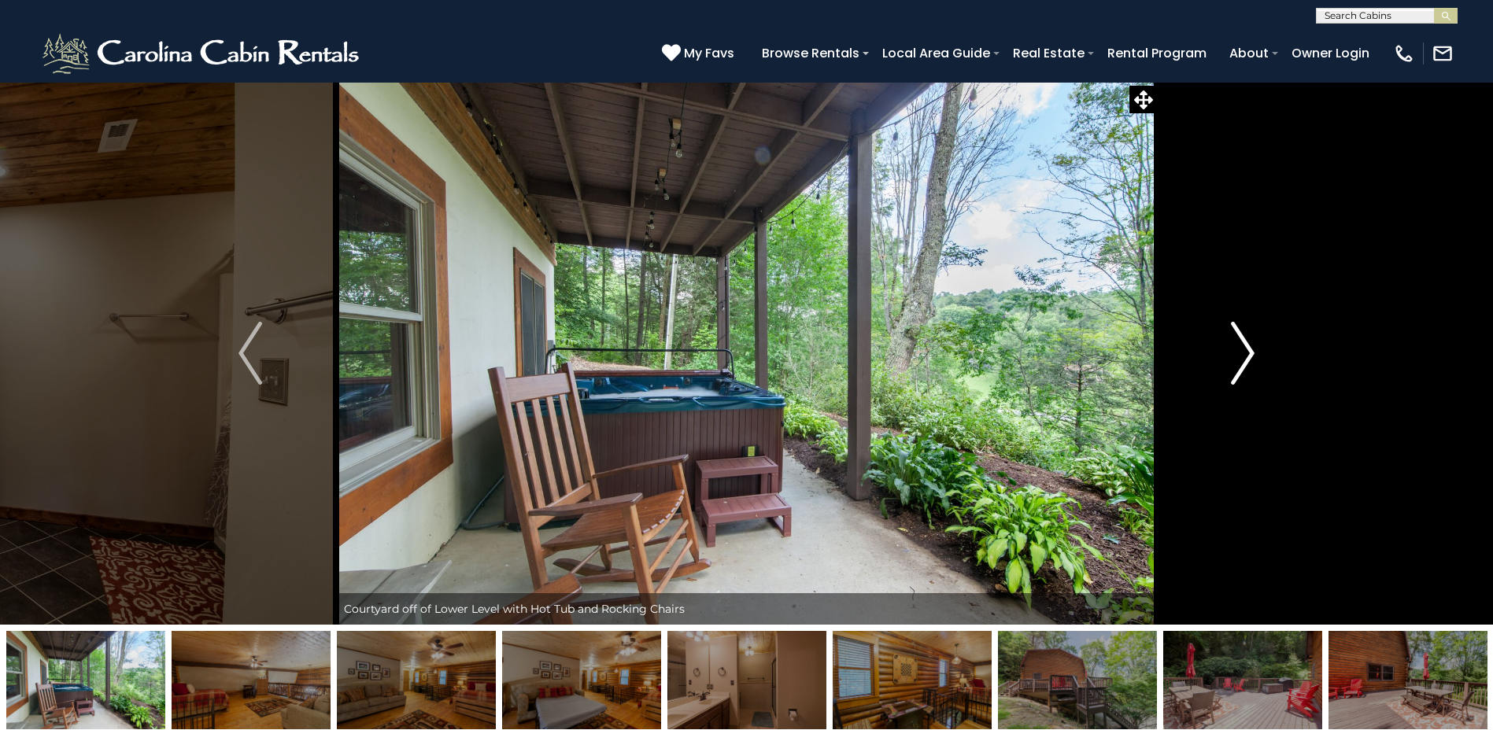
click at [1242, 353] on img "Next" at bounding box center [1243, 353] width 24 height 63
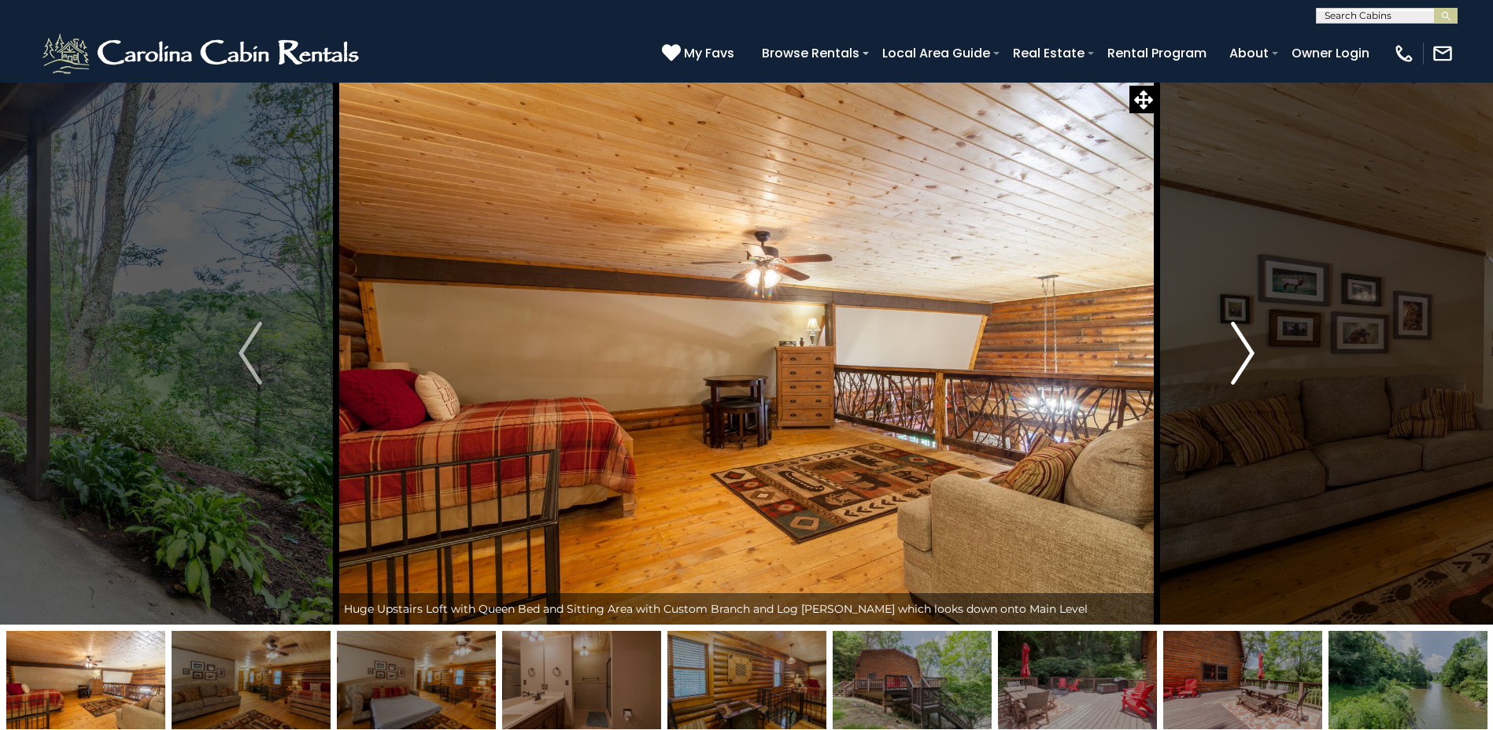
click at [1242, 353] on img "Next" at bounding box center [1243, 353] width 24 height 63
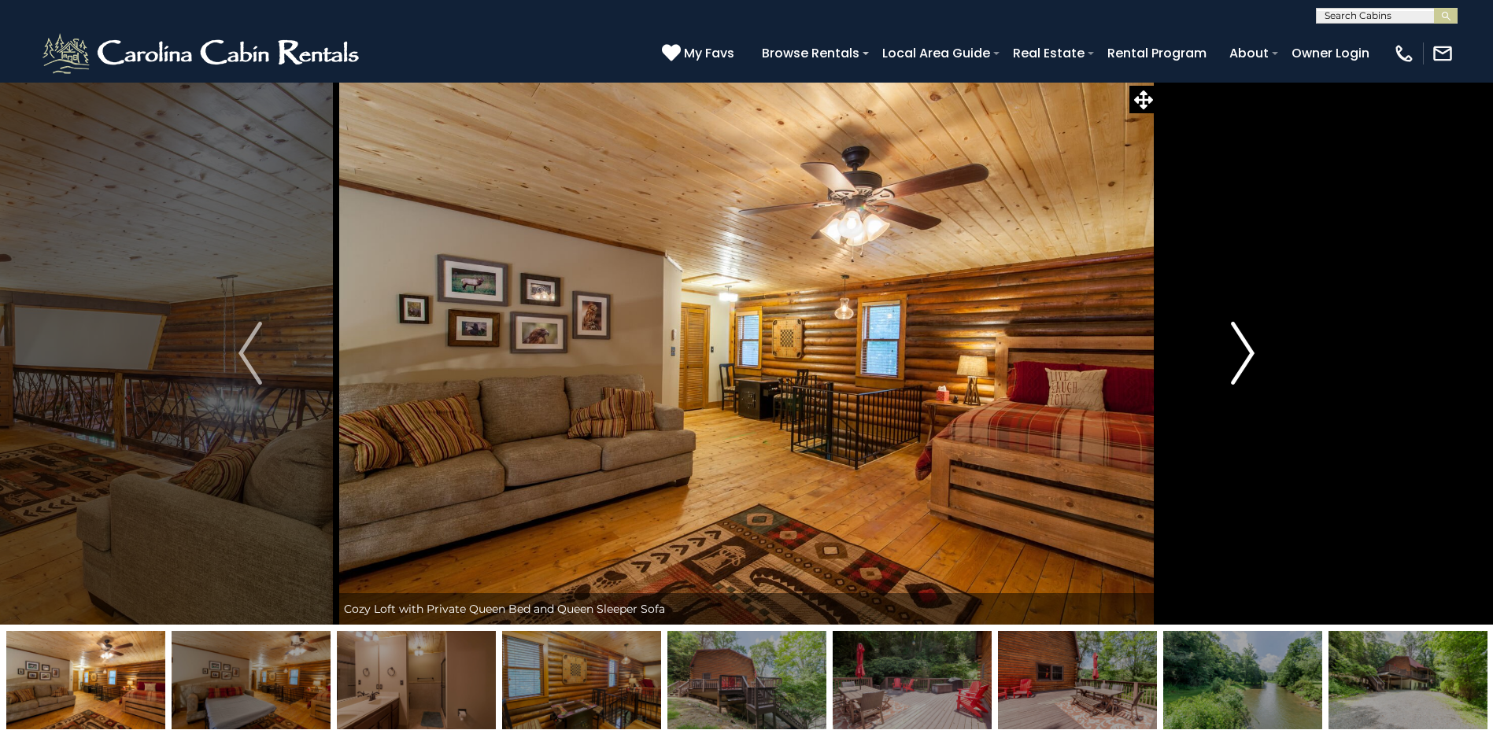
click at [1242, 353] on img "Next" at bounding box center [1243, 353] width 24 height 63
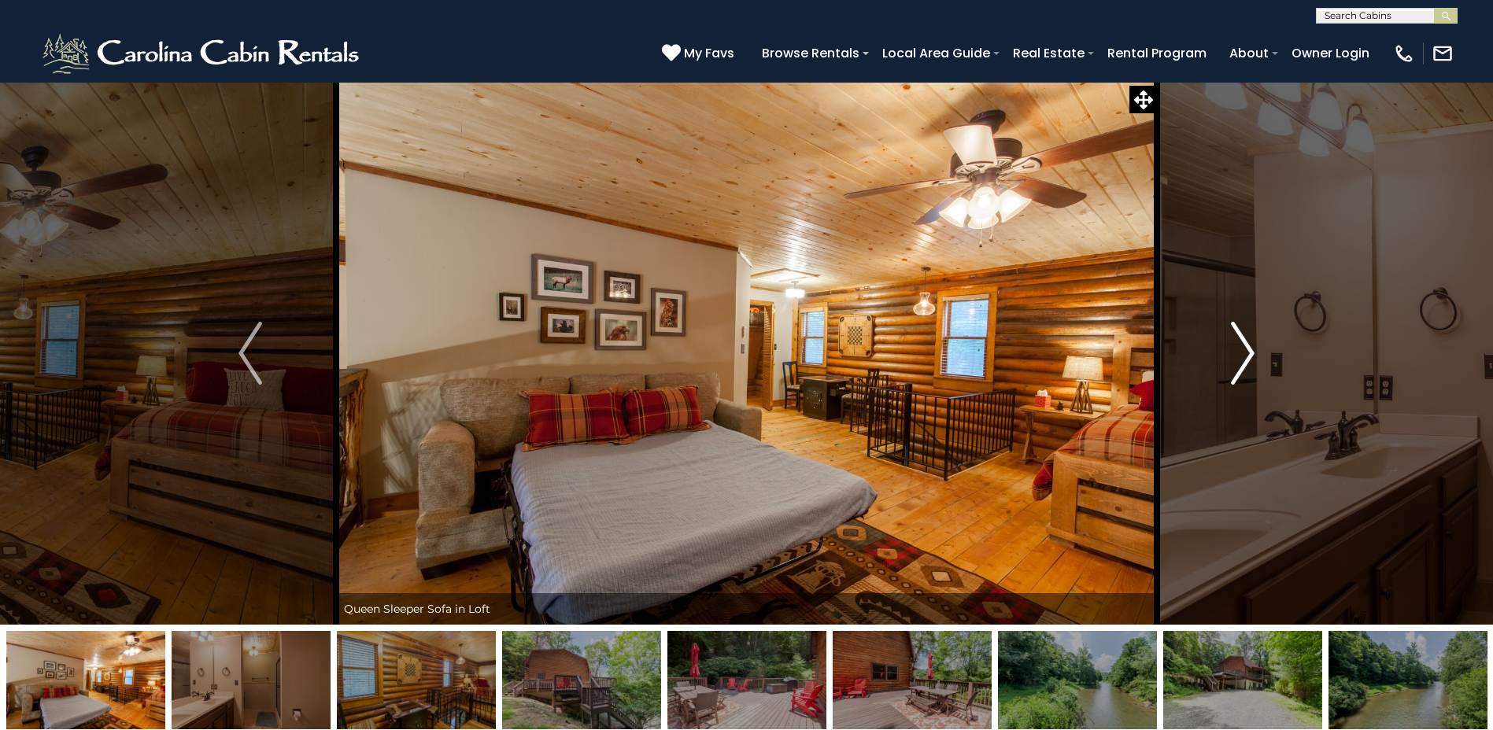
click at [1242, 353] on img "Next" at bounding box center [1243, 353] width 24 height 63
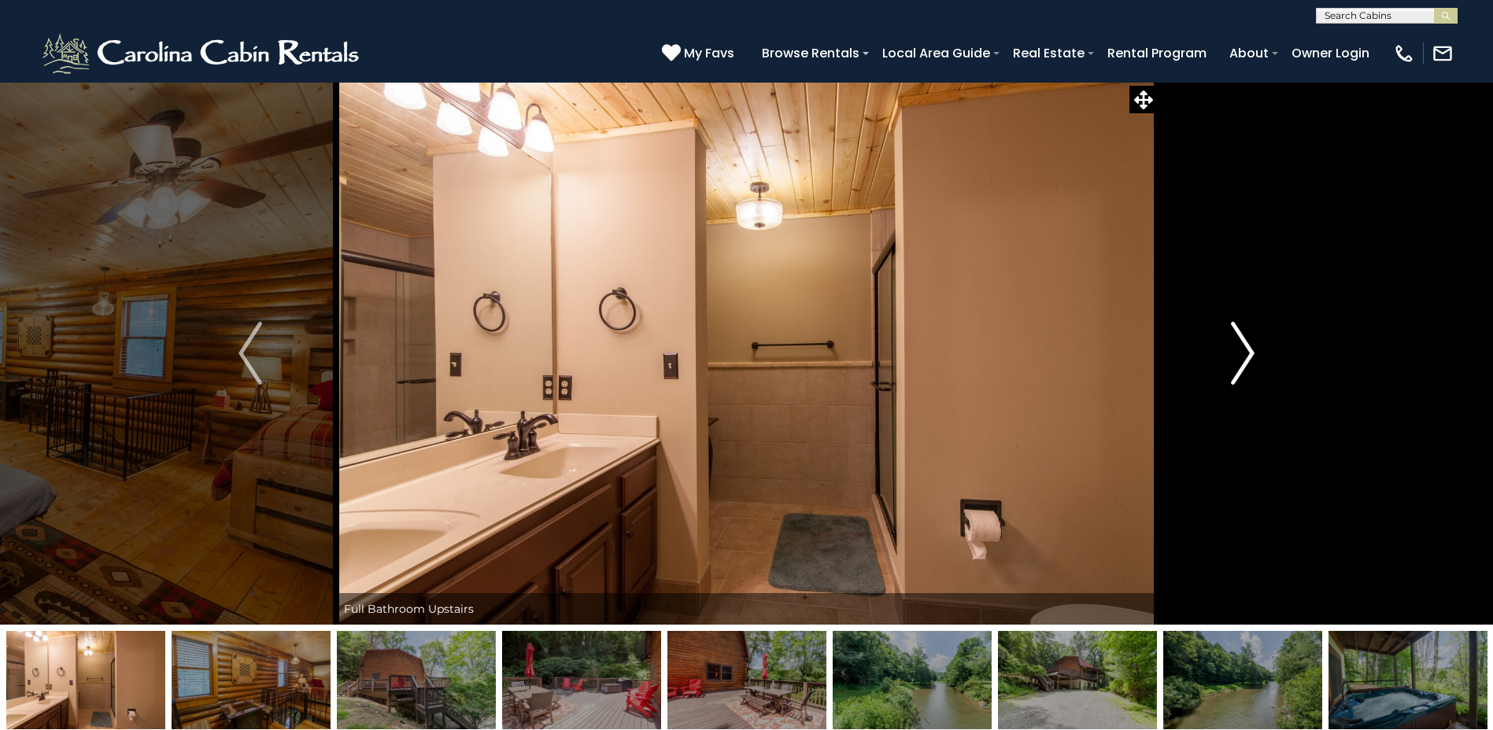
click at [1242, 353] on img "Next" at bounding box center [1243, 353] width 24 height 63
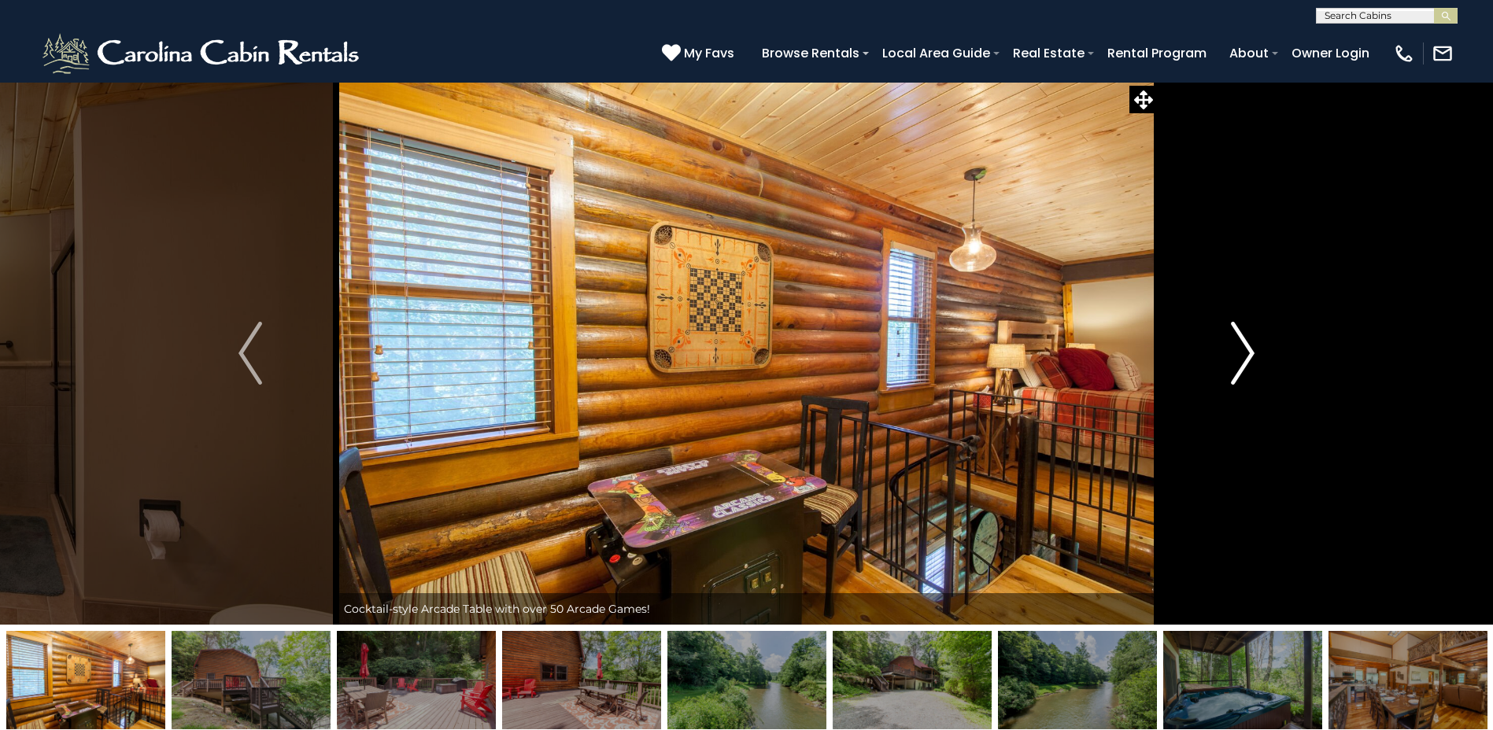
click at [1242, 353] on img "Next" at bounding box center [1243, 353] width 24 height 63
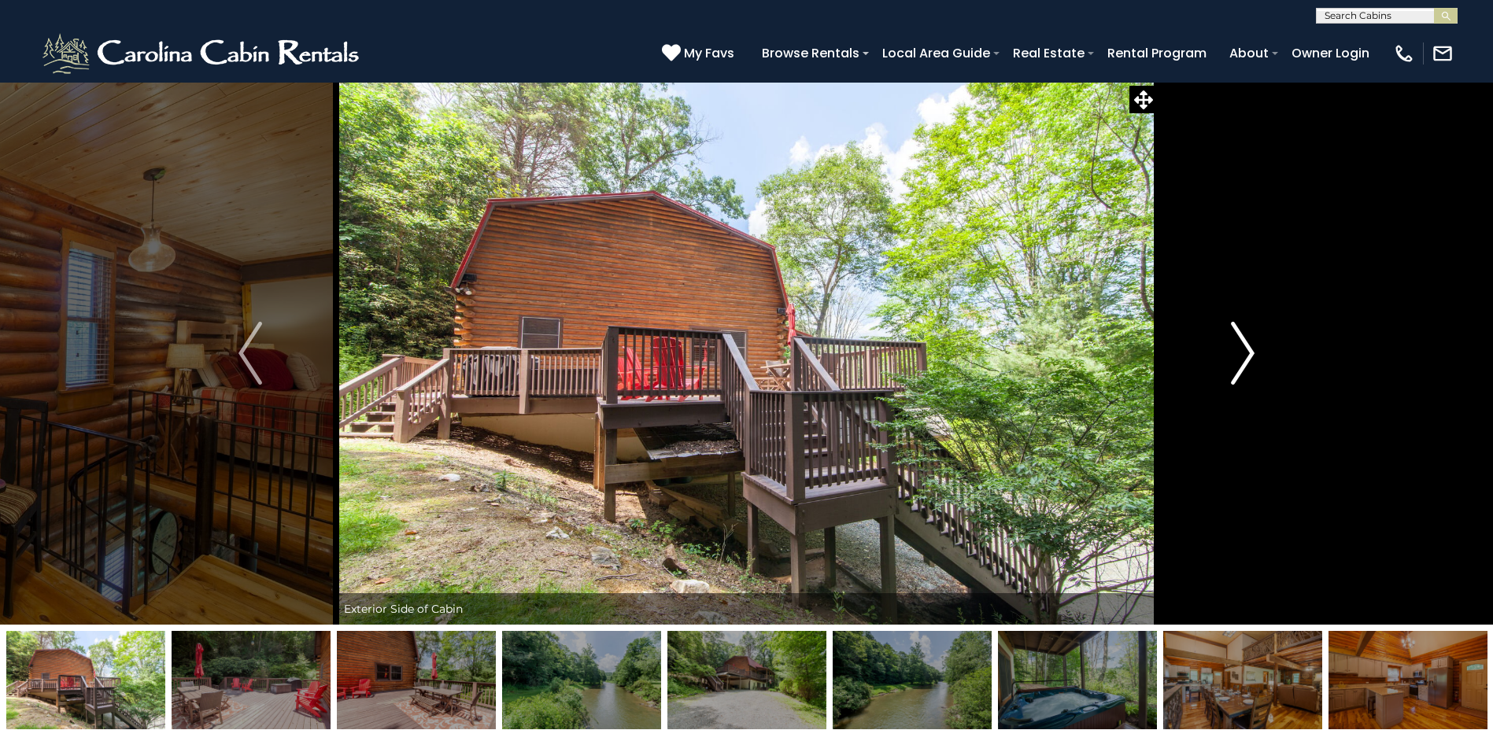
click at [1242, 353] on img "Next" at bounding box center [1243, 353] width 24 height 63
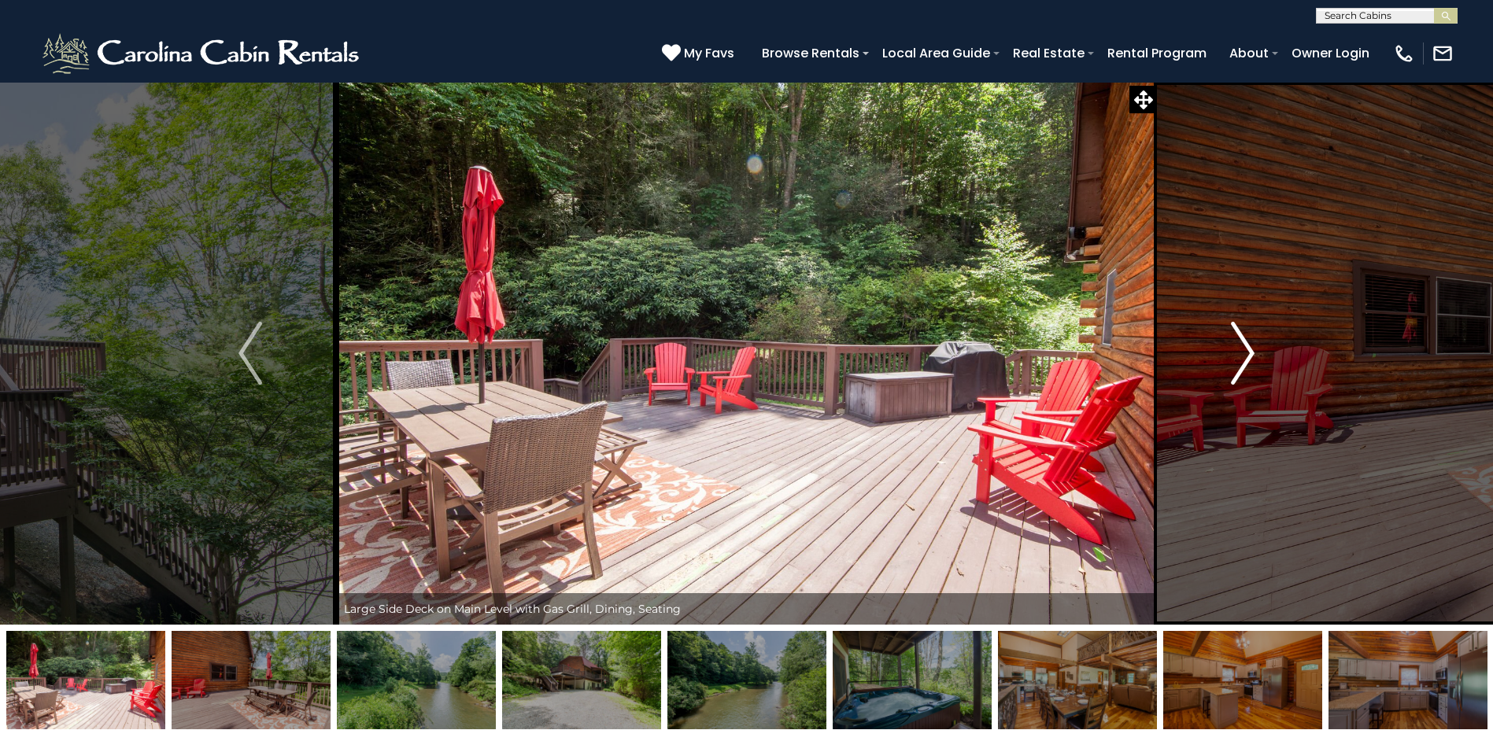
click at [1242, 353] on img "Next" at bounding box center [1243, 353] width 24 height 63
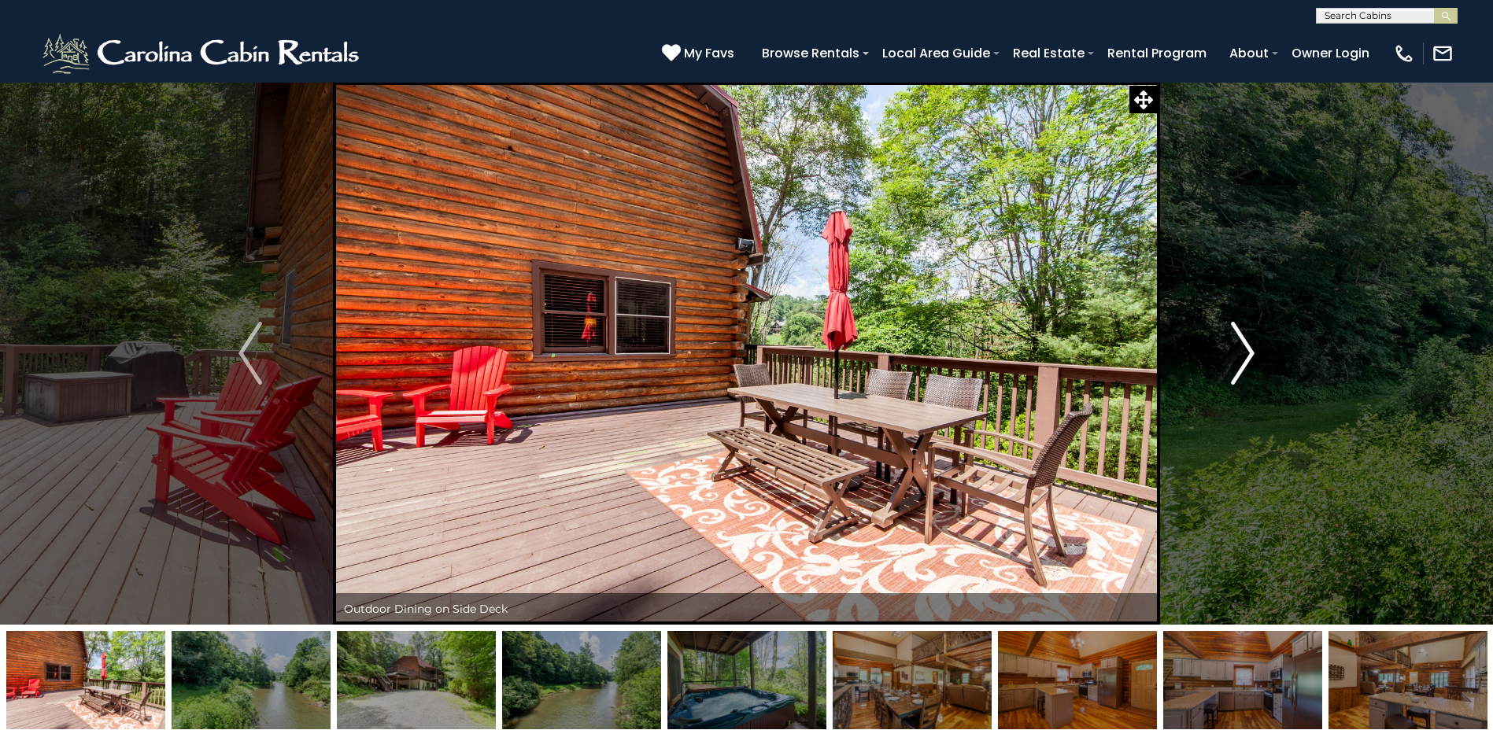
click at [1242, 353] on img "Next" at bounding box center [1243, 353] width 24 height 63
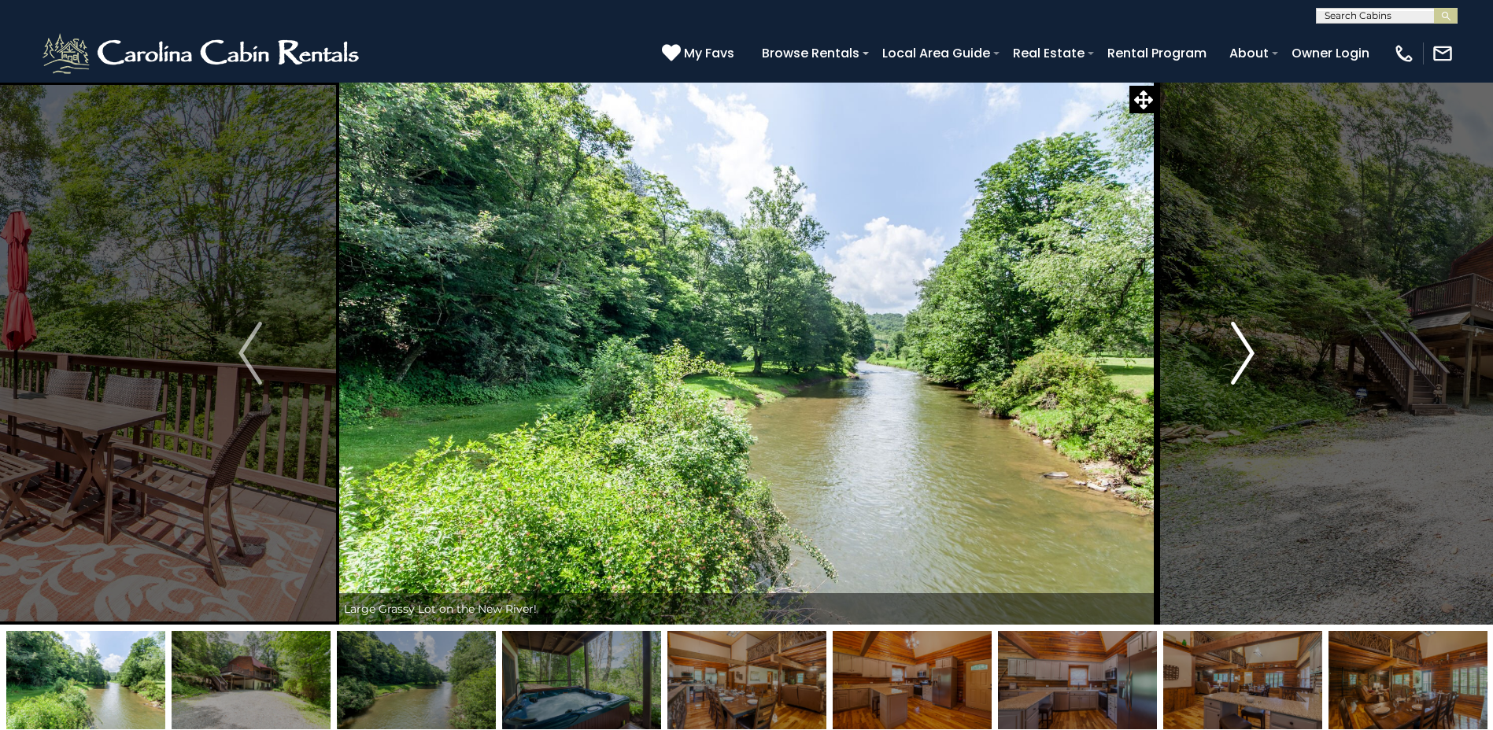
click at [1242, 353] on img "Next" at bounding box center [1243, 353] width 24 height 63
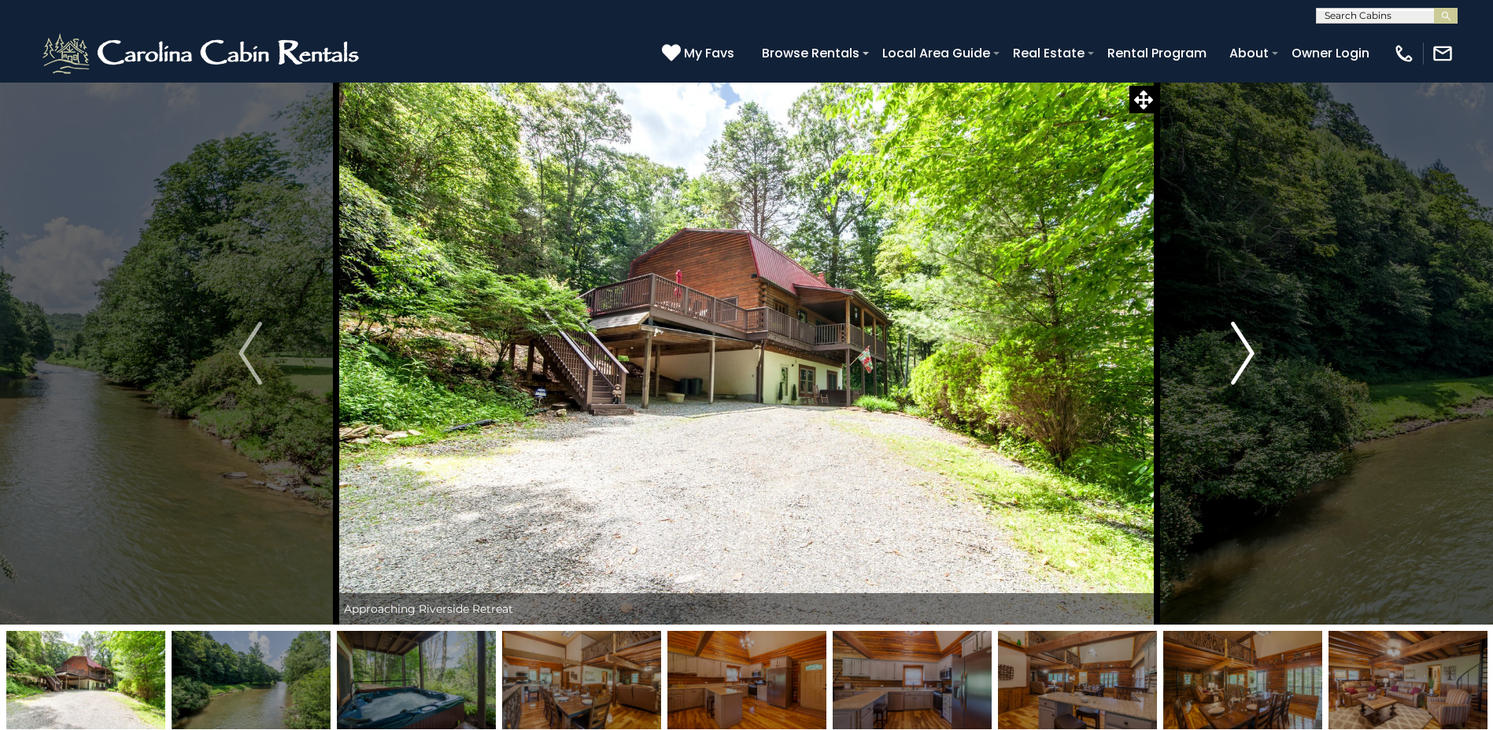
click at [1237, 357] on img "Next" at bounding box center [1243, 353] width 24 height 63
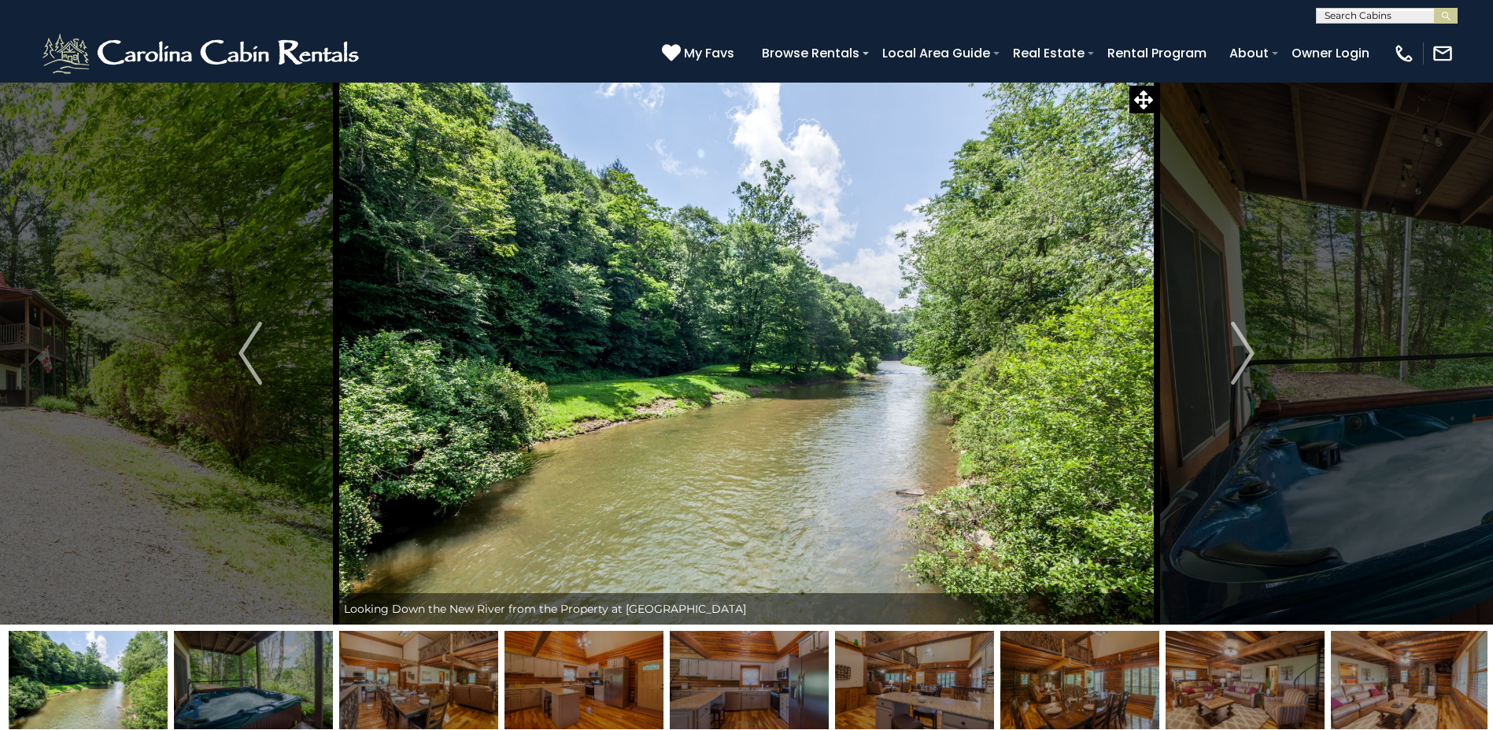
click at [236, 698] on img at bounding box center [253, 680] width 159 height 98
